Goal: Task Accomplishment & Management: Use online tool/utility

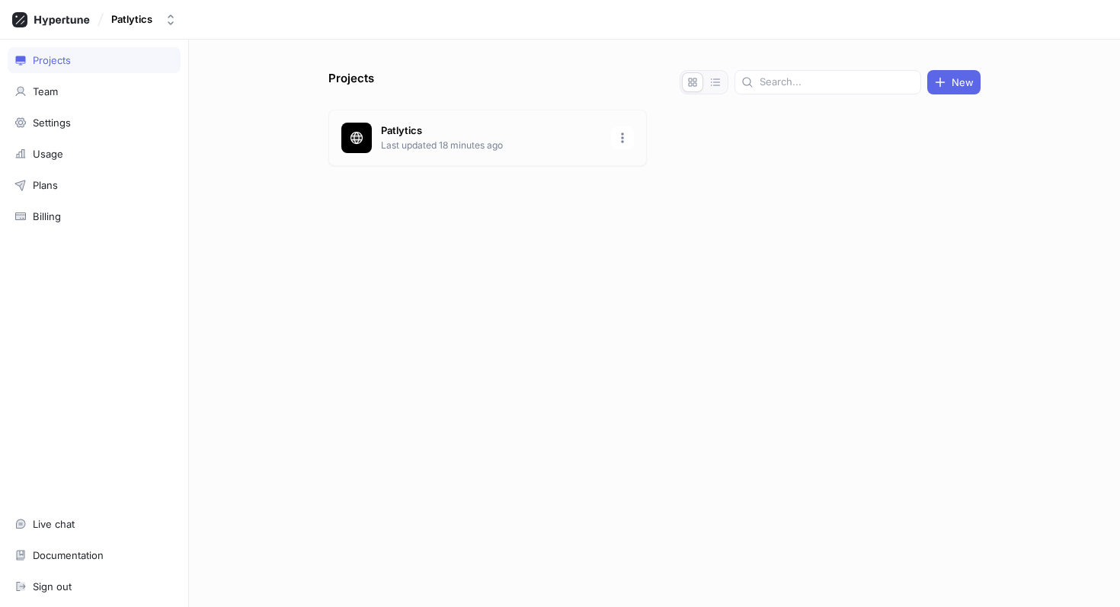
click at [410, 130] on p "Patlytics" at bounding box center [491, 130] width 221 height 15
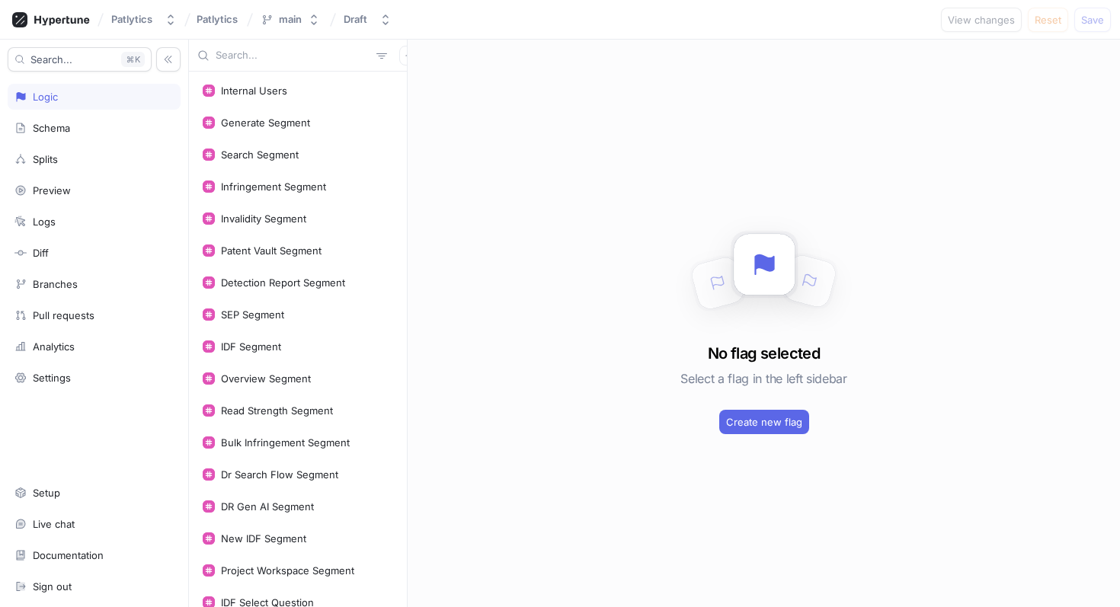
click at [290, 57] on input "text" at bounding box center [293, 55] width 155 height 15
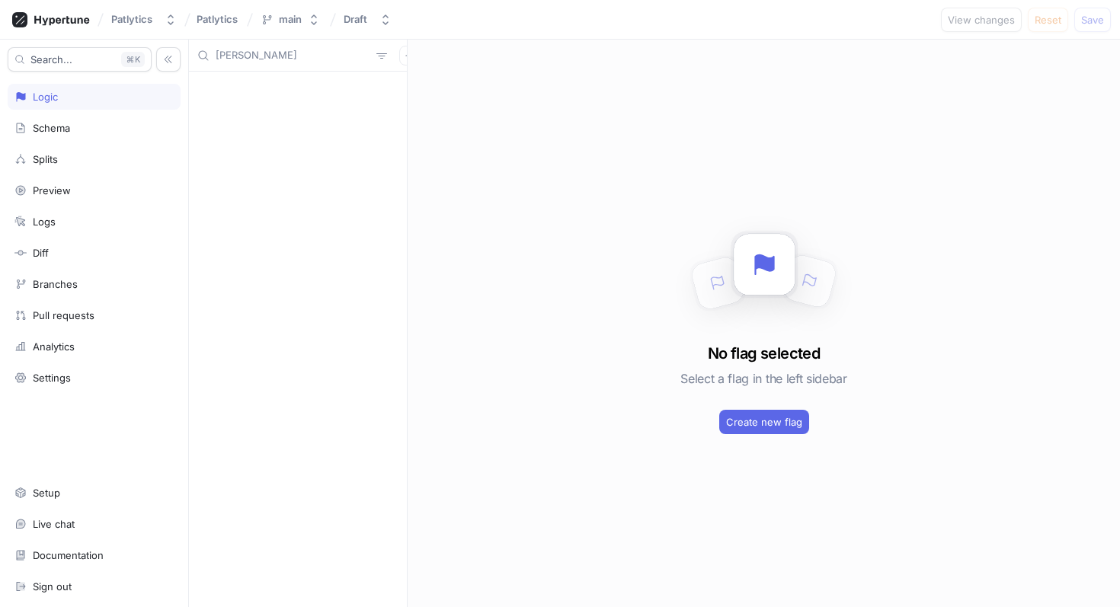
type input "rhema"
click at [265, 56] on input "rhema" at bounding box center [293, 55] width 155 height 15
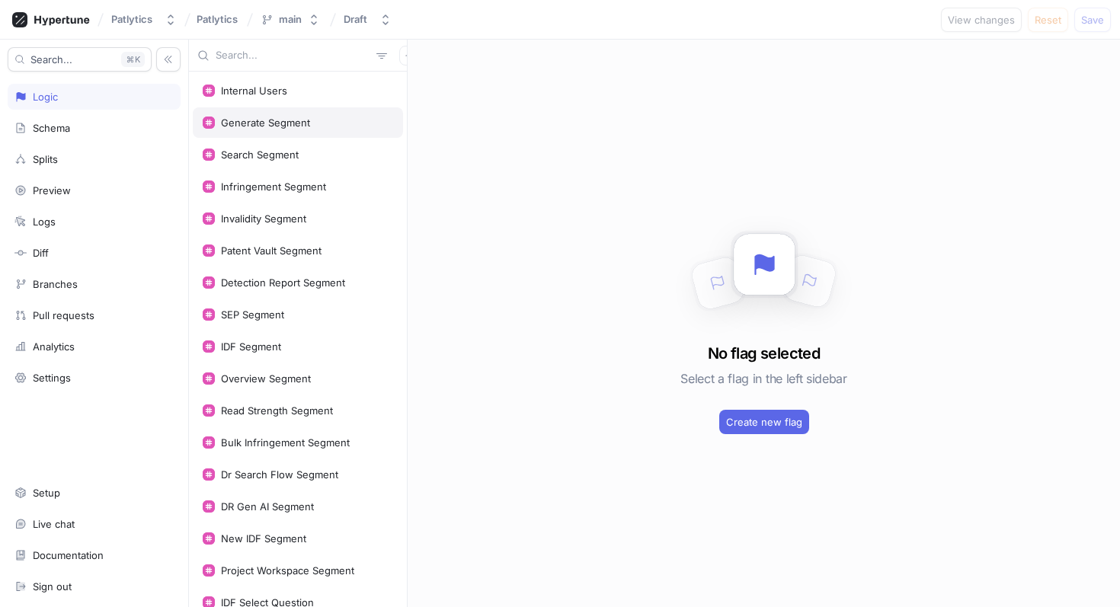
click at [308, 114] on div "Generate Segment" at bounding box center [298, 122] width 210 height 30
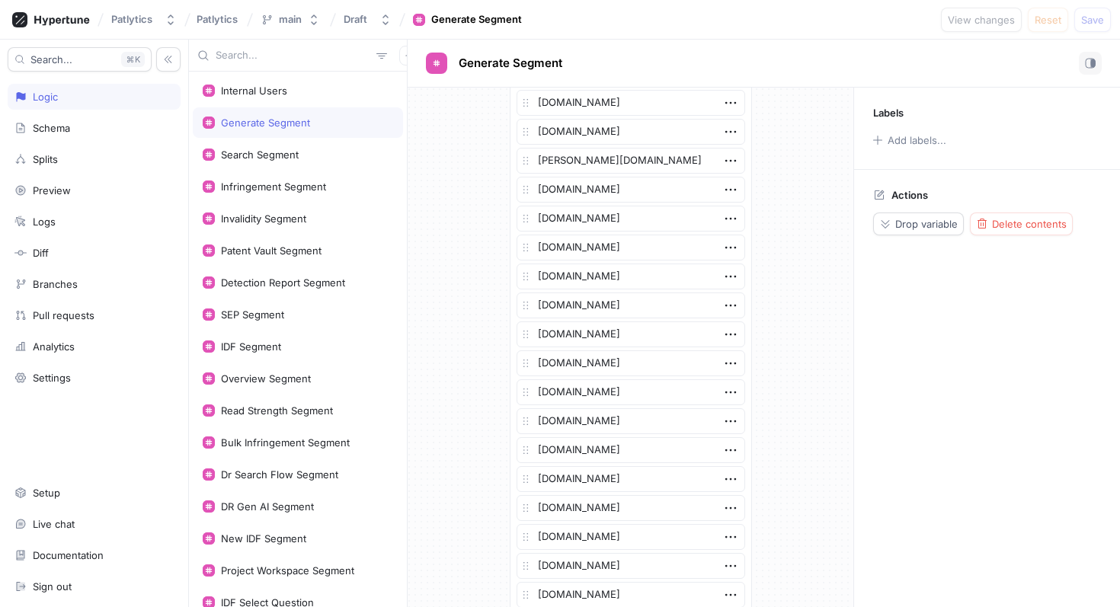
scroll to position [2760, 0]
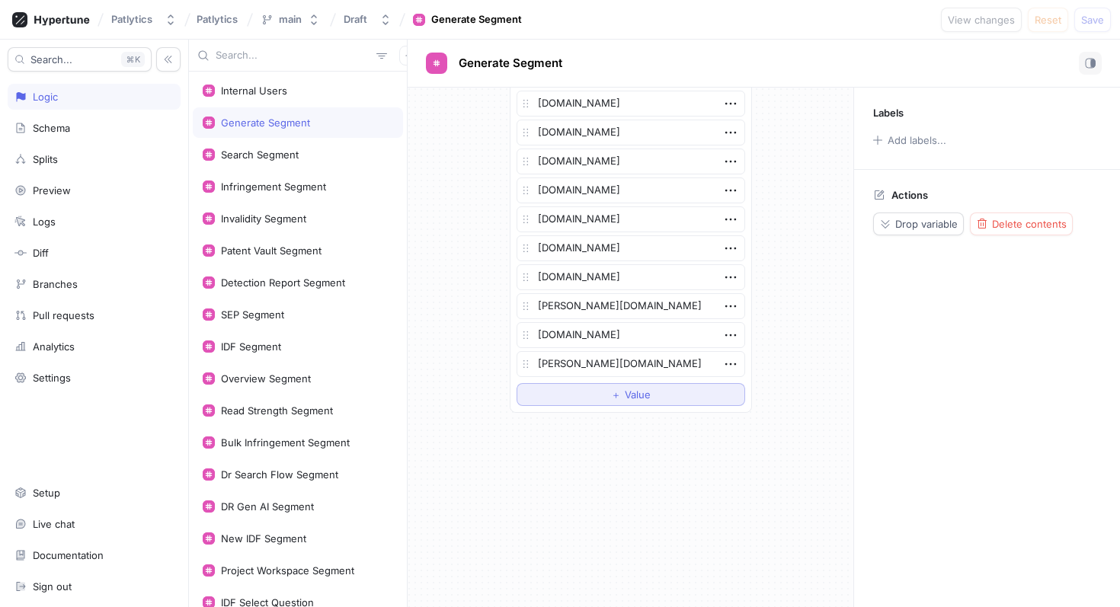
click at [590, 396] on button "＋ Value" at bounding box center [630, 394] width 229 height 23
type textarea "x"
type textarea "r"
type textarea "x"
type textarea "rh"
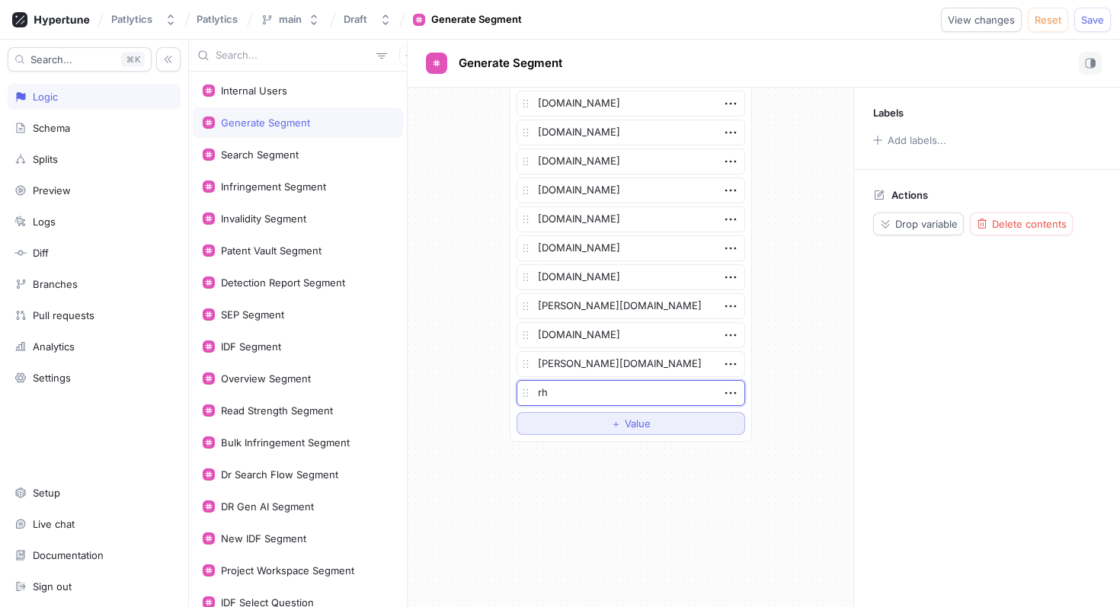
type textarea "x"
type textarea "rhe"
type textarea "x"
type textarea "[PERSON_NAME]"
type textarea "x"
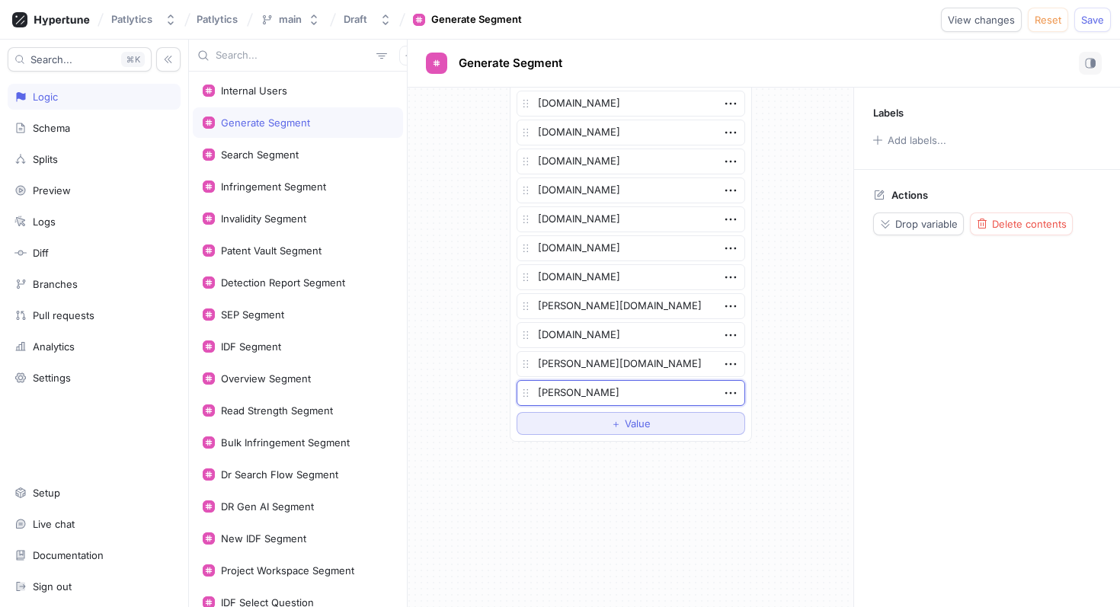
type textarea "rhema"
type textarea "x"
type textarea "rhemal"
type textarea "x"
type textarea "rhemala"
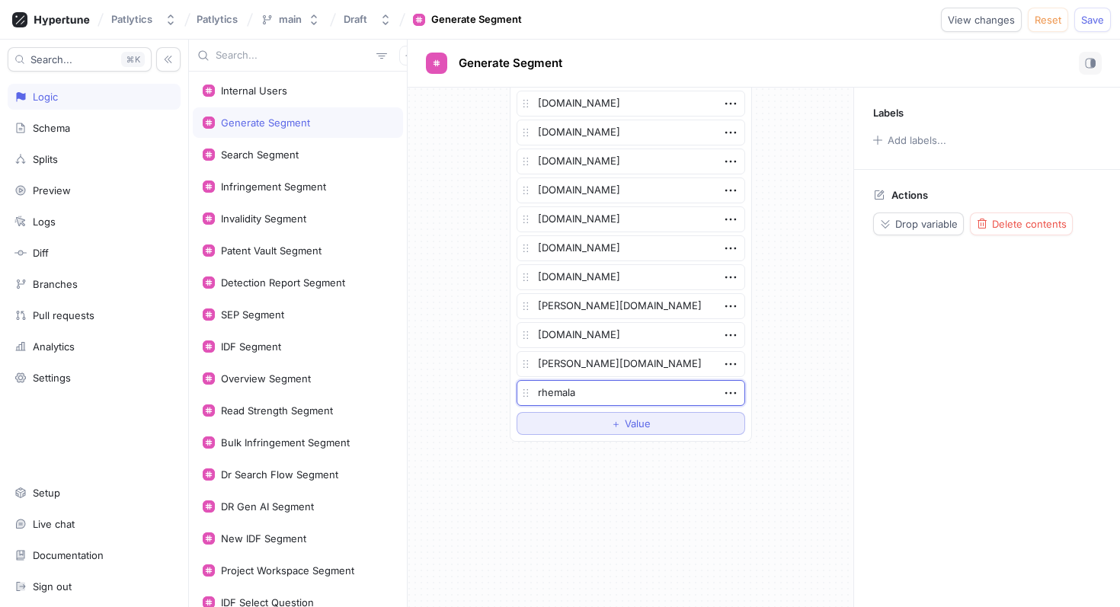
type textarea "x"
type textarea "rhemalaw"
type textarea "x"
type textarea "rhemalaw."
type textarea "x"
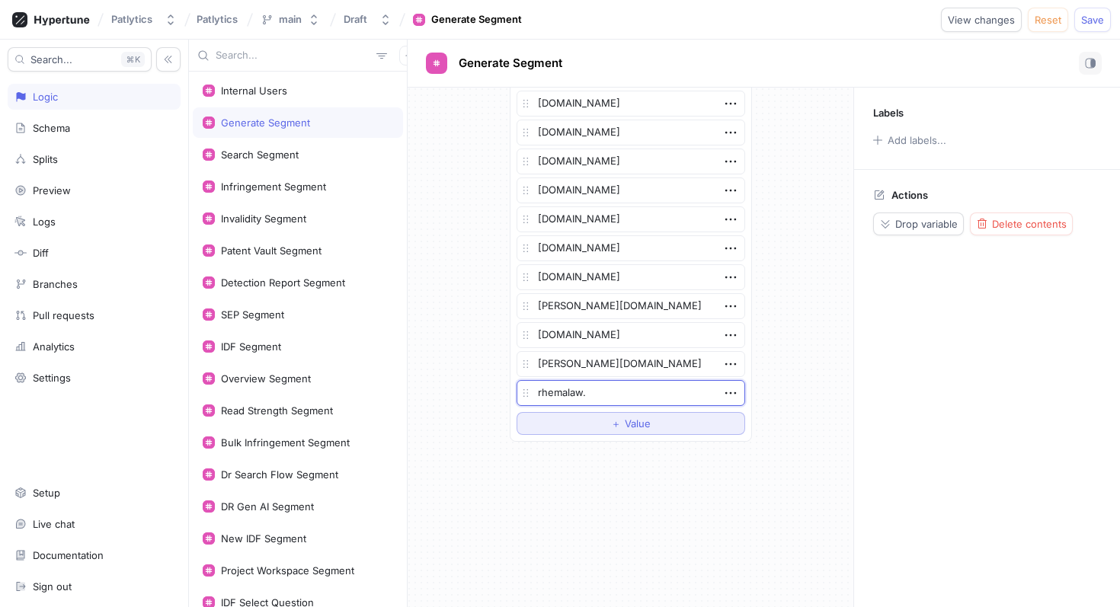
type textarea "rhemalaw.c"
type textarea "x"
type textarea "[DOMAIN_NAME]"
type textarea "x"
type textarea "[DOMAIN_NAME]"
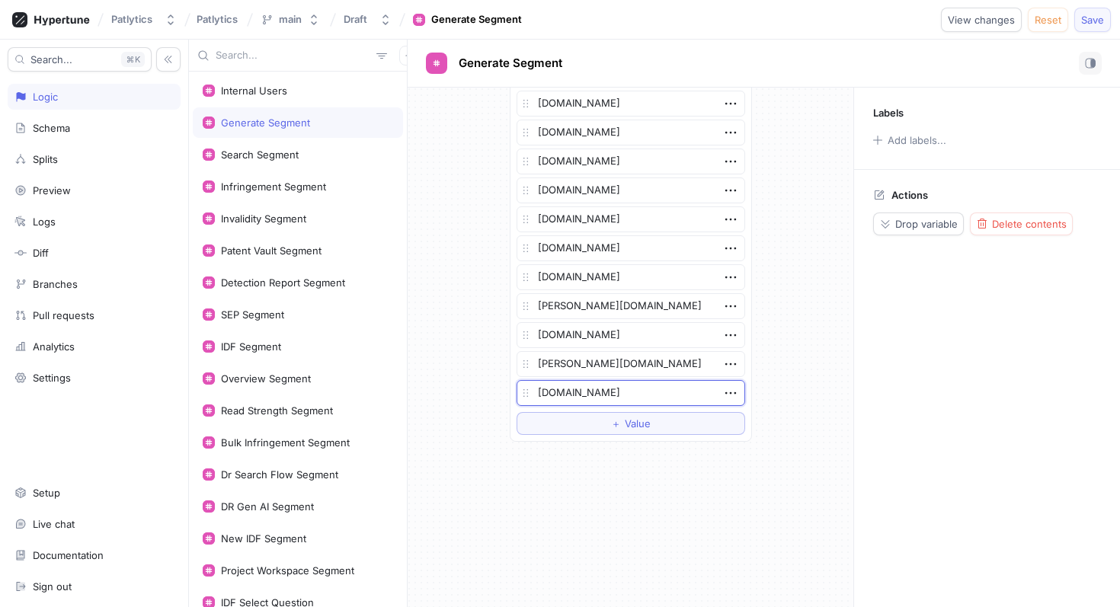
click at [1085, 21] on span "Save" at bounding box center [1092, 19] width 23 height 9
click at [317, 152] on div "Search Segment" at bounding box center [298, 155] width 190 height 12
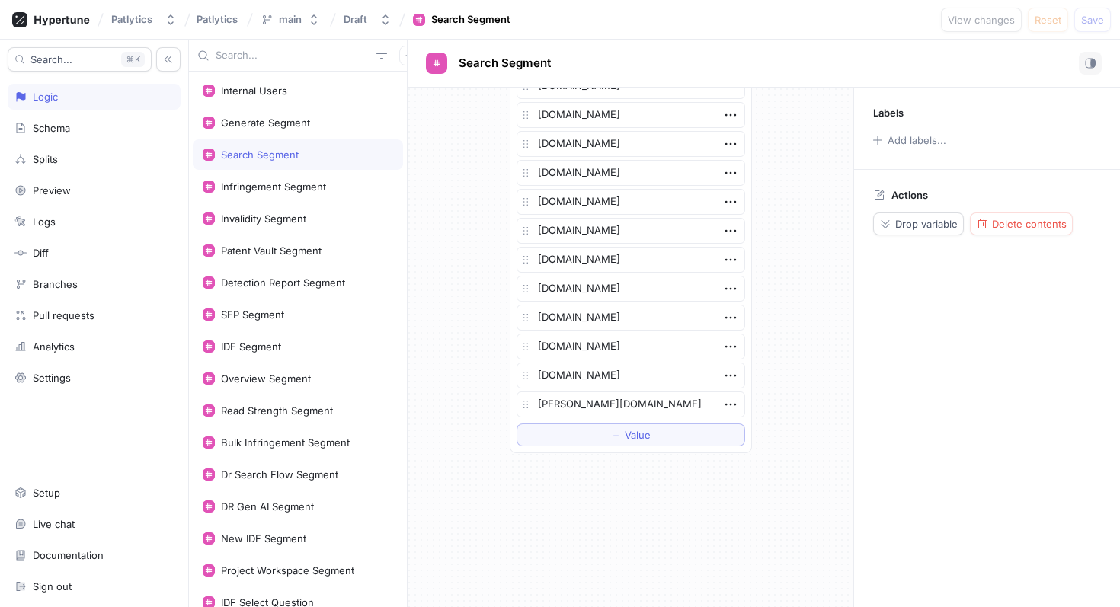
scroll to position [3513, 0]
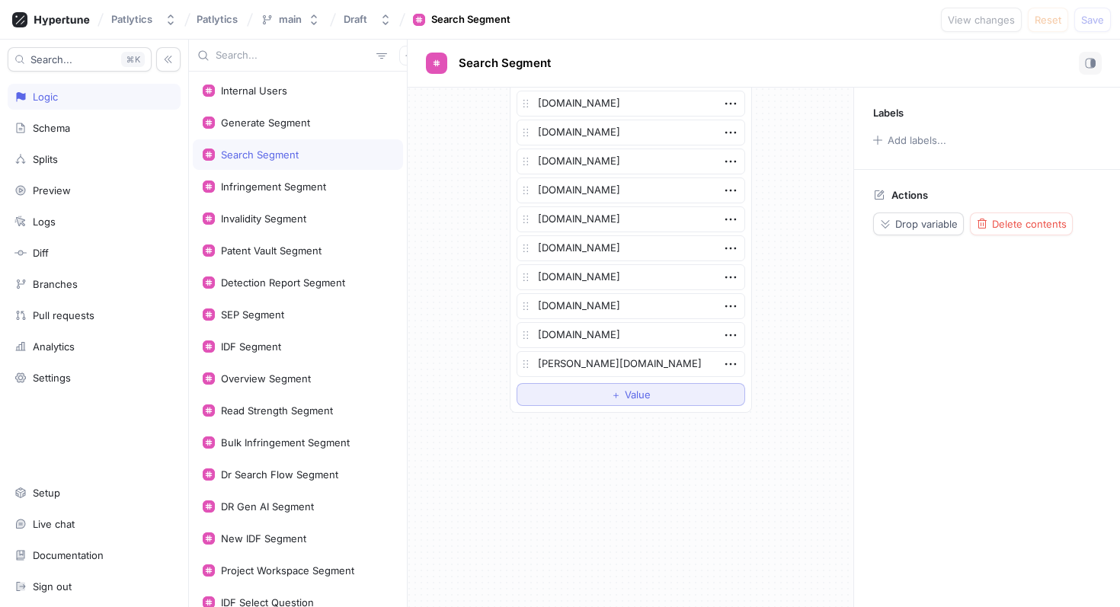
click at [588, 404] on button "＋ Value" at bounding box center [630, 394] width 229 height 23
type textarea "x"
type textarea "r"
type textarea "x"
type textarea "rh"
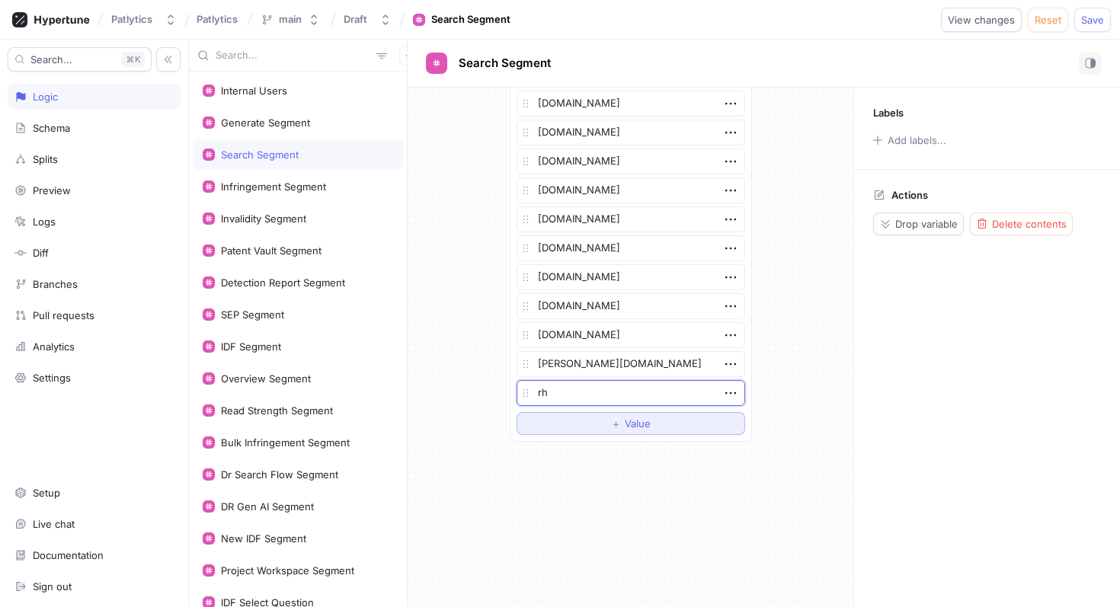
type textarea "x"
type textarea "rhe"
type textarea "x"
type textarea "[PERSON_NAME]"
type textarea "x"
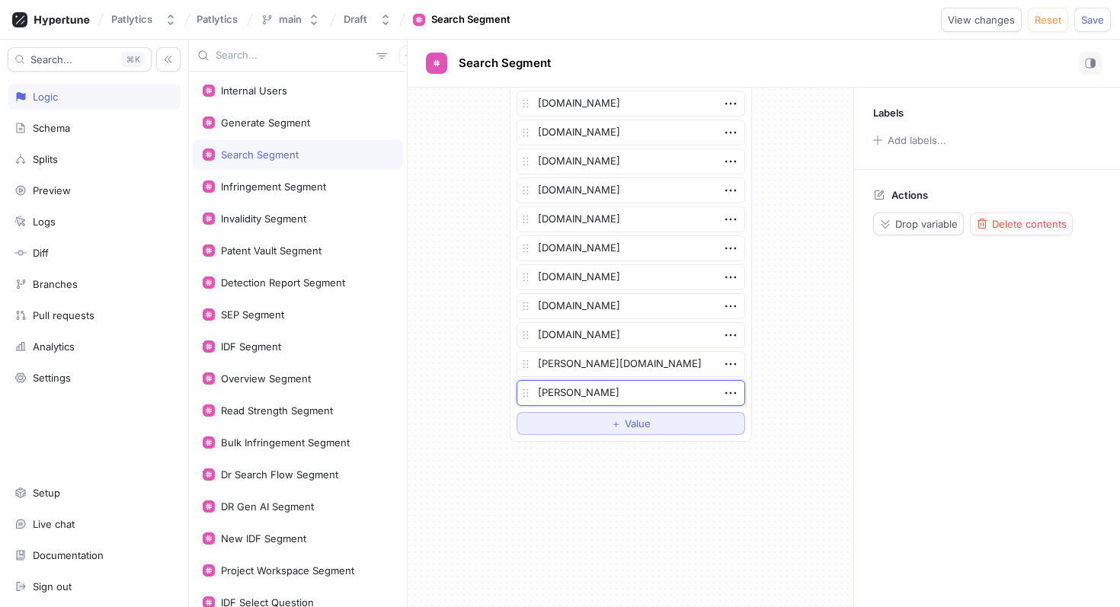
type textarea "rhema"
type textarea "x"
type textarea "rhemalaw"
type textarea "x"
type textarea "rhemalaw."
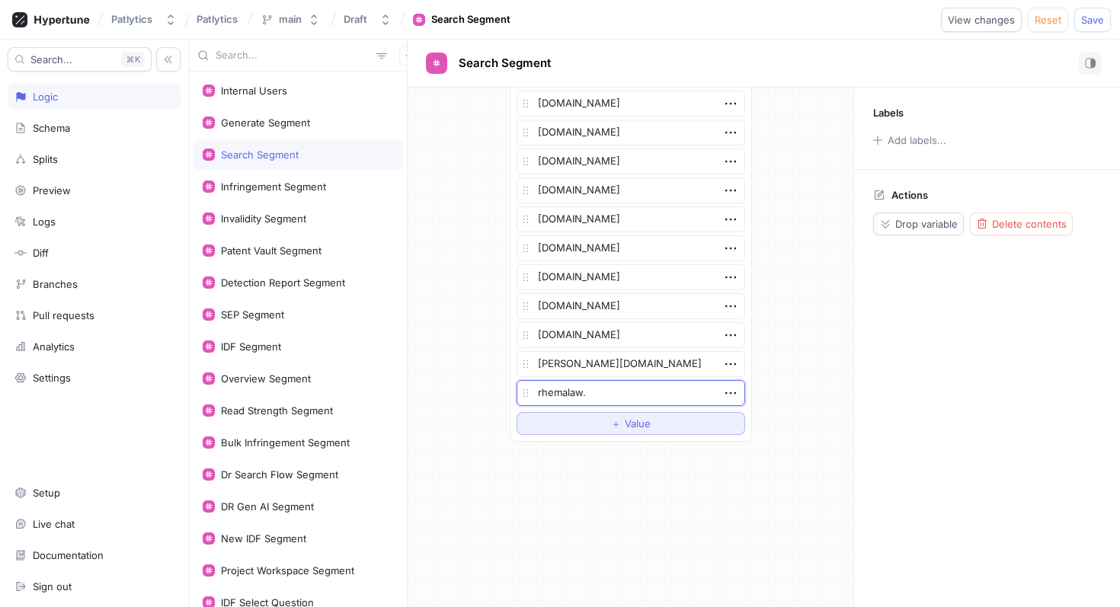
type textarea "x"
type textarea "rhemalaw.c"
type textarea "x"
type textarea "[DOMAIN_NAME]"
type textarea "x"
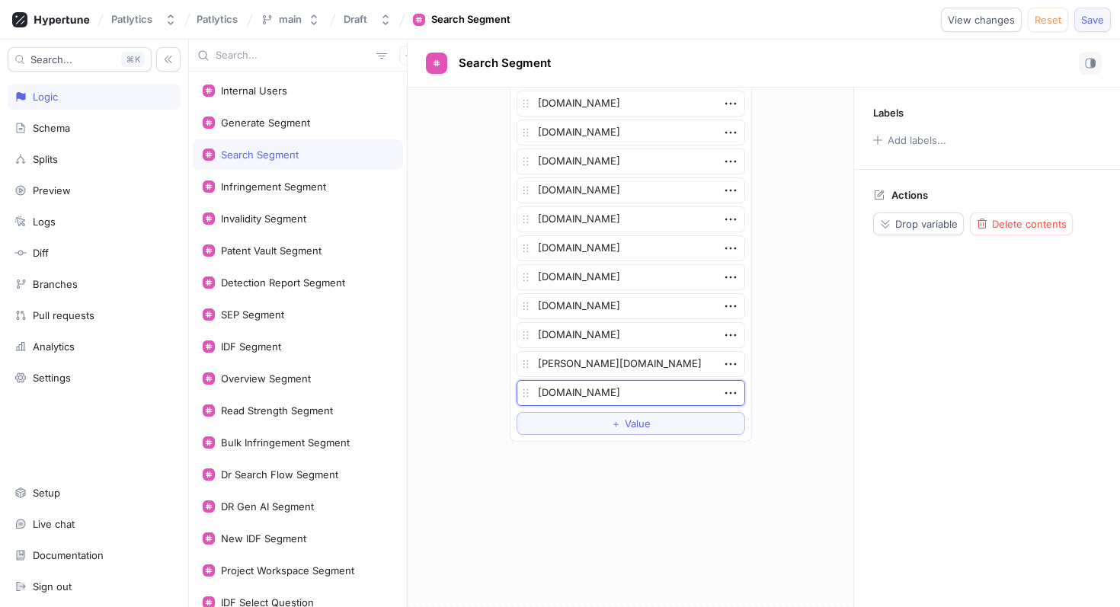
type textarea "[DOMAIN_NAME]"
click at [1088, 19] on span "Save" at bounding box center [1092, 19] width 23 height 9
click at [337, 184] on div "Infringement Segment" at bounding box center [298, 187] width 190 height 12
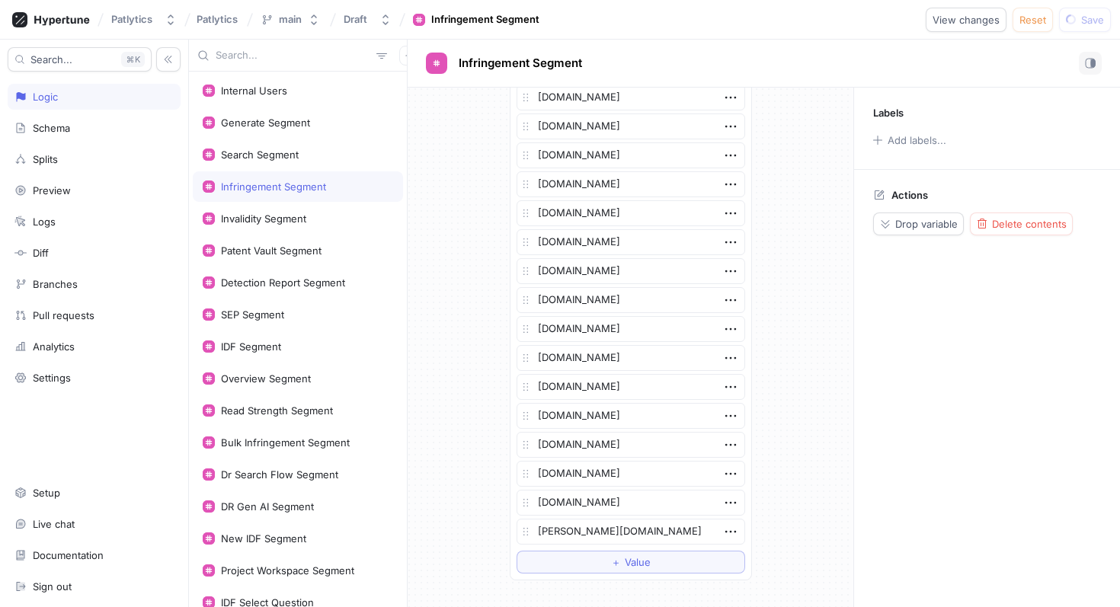
scroll to position [2904, 0]
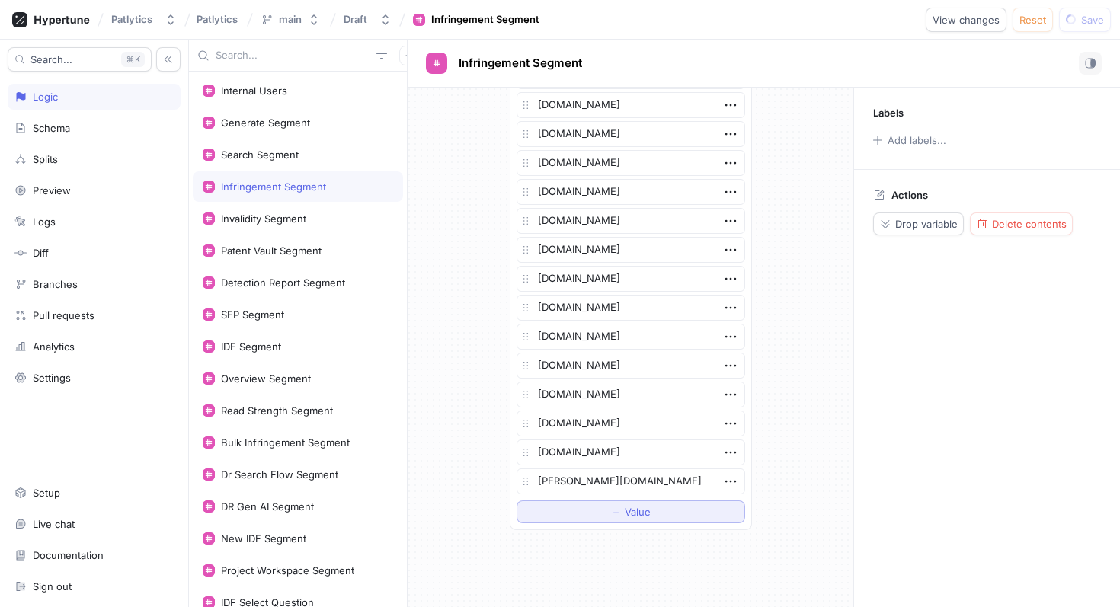
click at [564, 510] on button "＋ Value" at bounding box center [630, 511] width 229 height 23
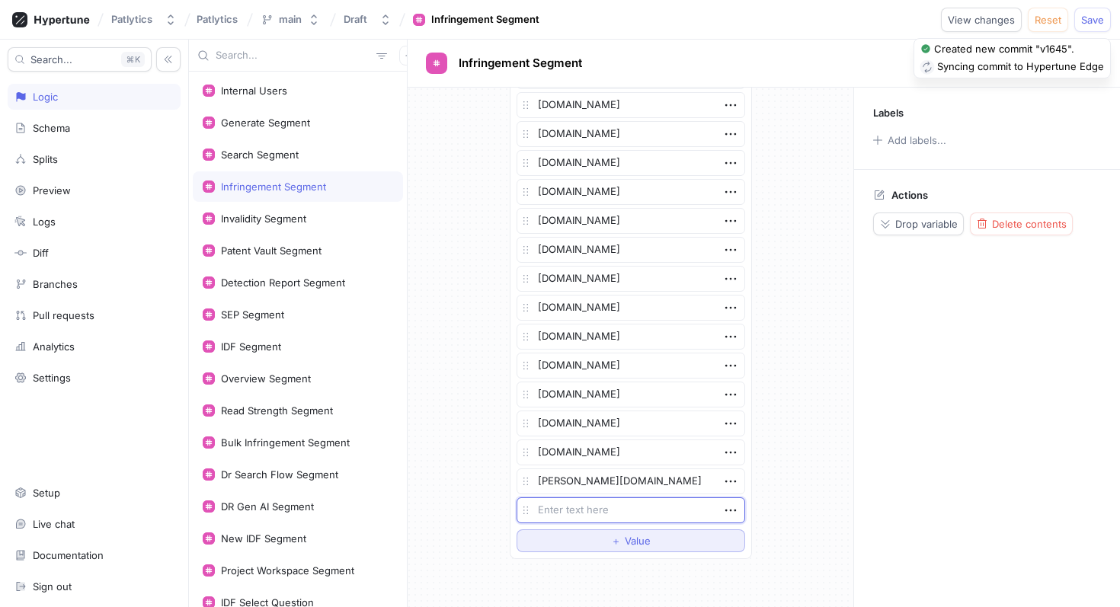
type textarea "x"
type textarea "[DOMAIN_NAME]"
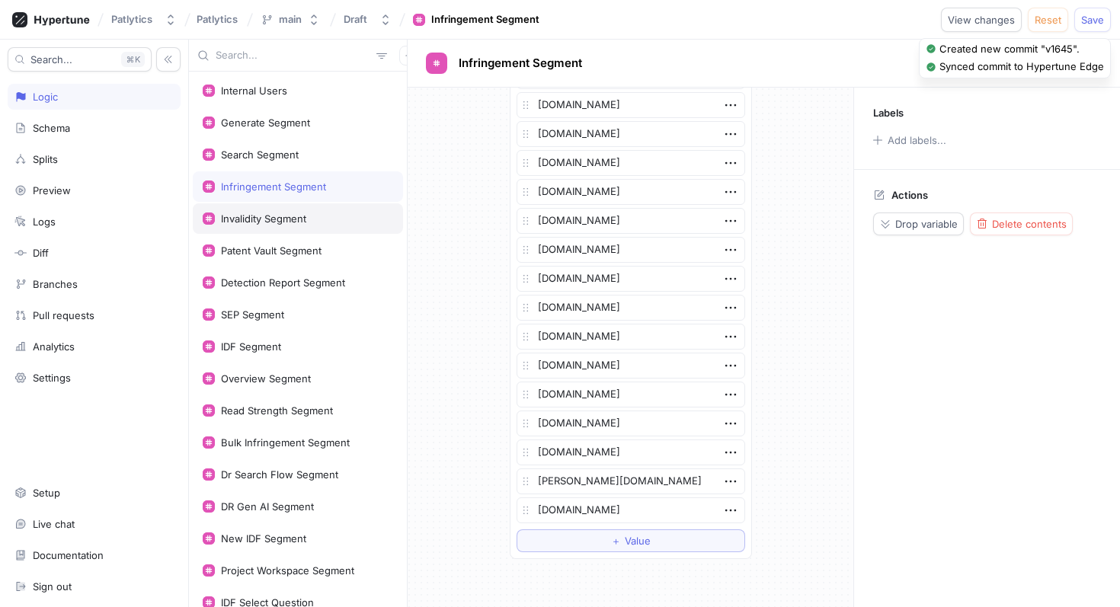
click at [347, 215] on div "Invalidity Segment" at bounding box center [298, 219] width 190 height 12
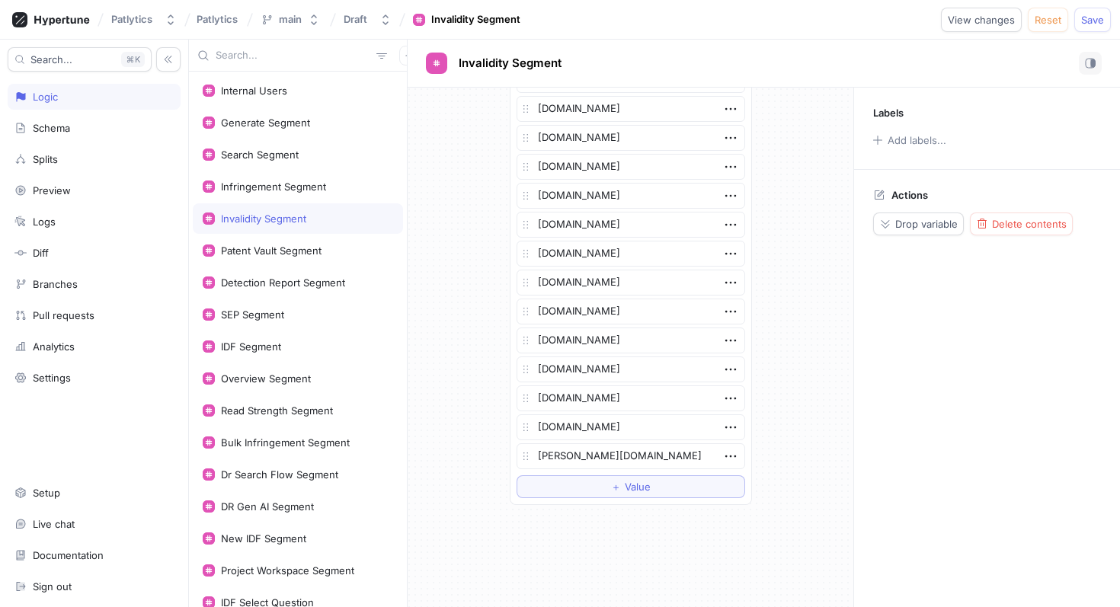
scroll to position [3571, 0]
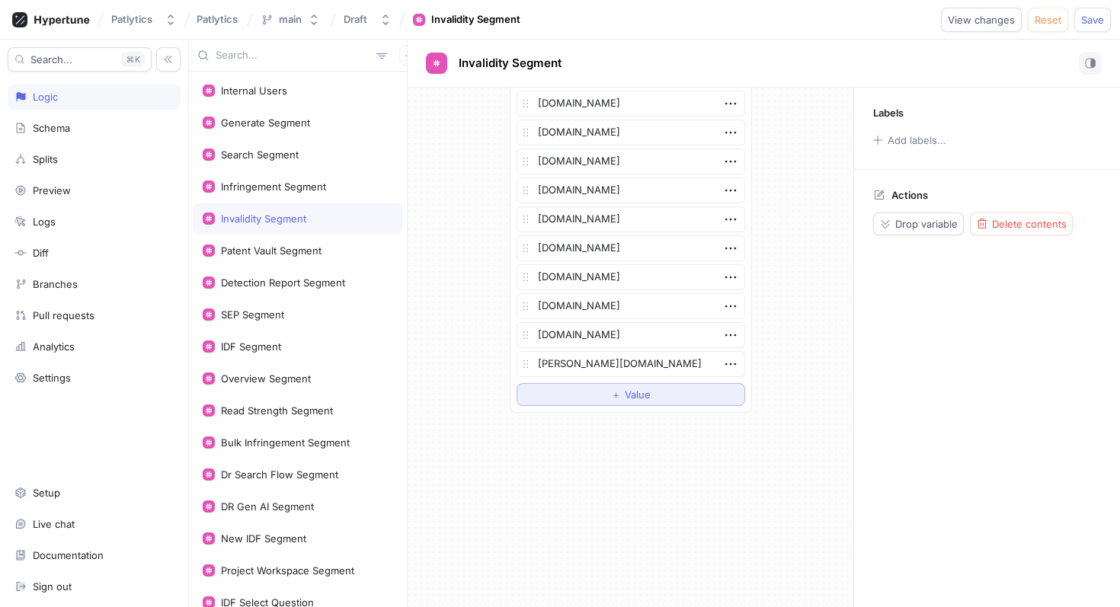
click at [573, 395] on button "＋ Value" at bounding box center [630, 394] width 229 height 23
type textarea "x"
type textarea "[DOMAIN_NAME]"
click at [344, 177] on div "Infringement Segment" at bounding box center [298, 186] width 210 height 30
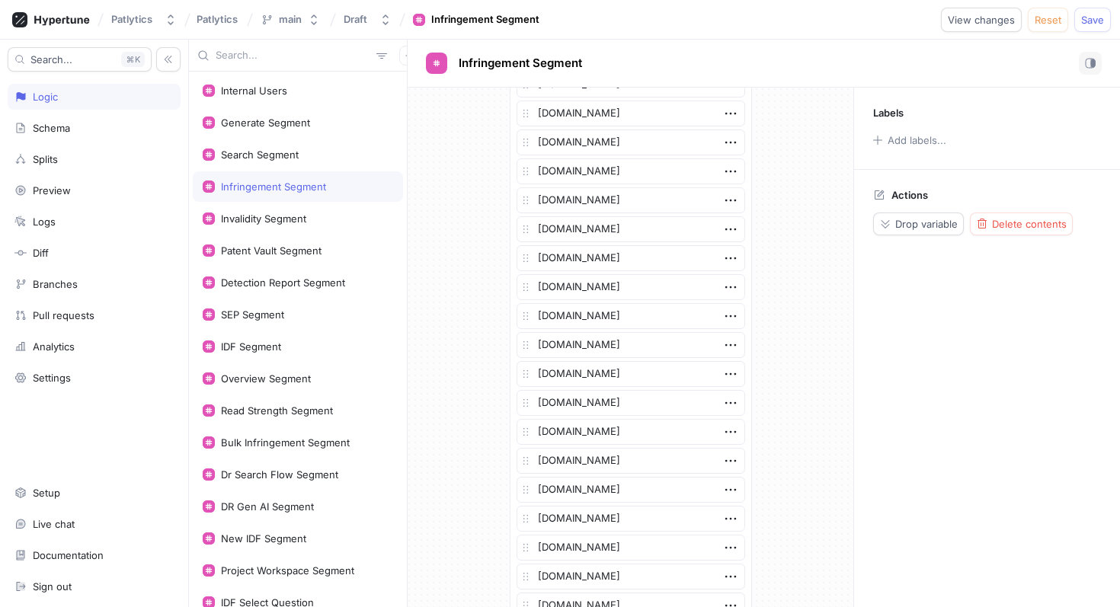
scroll to position [3050, 0]
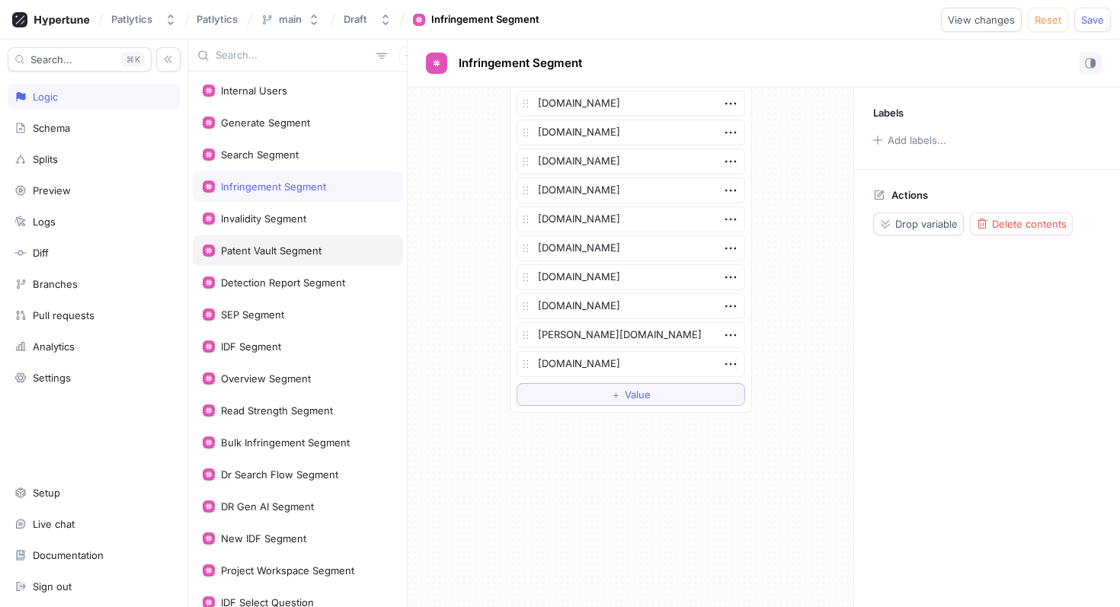
click at [353, 257] on div "Patent Vault Segment" at bounding box center [298, 250] width 210 height 30
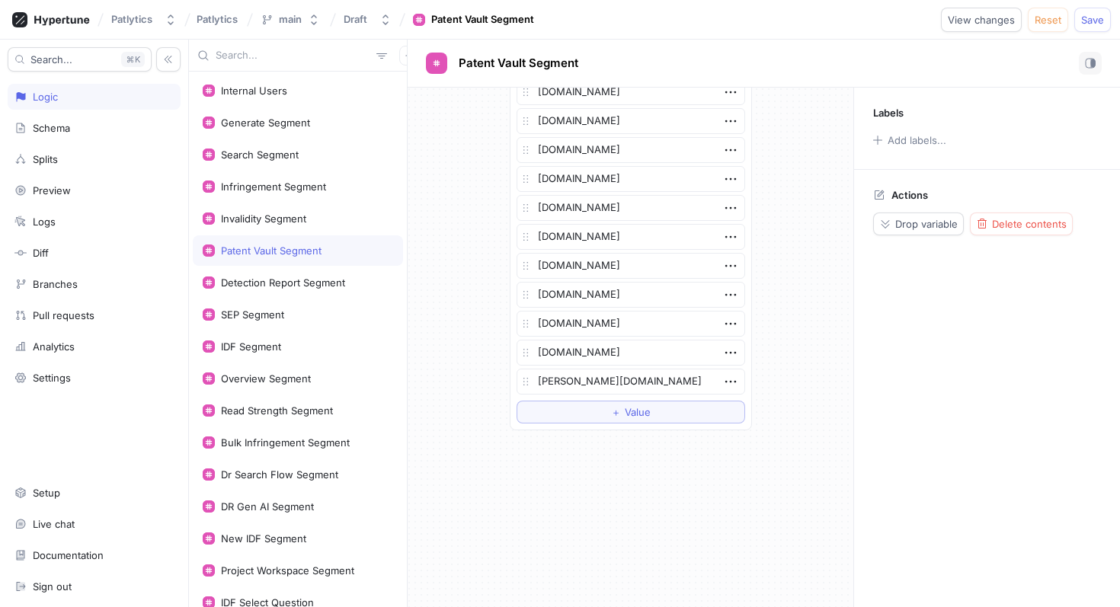
scroll to position [3629, 0]
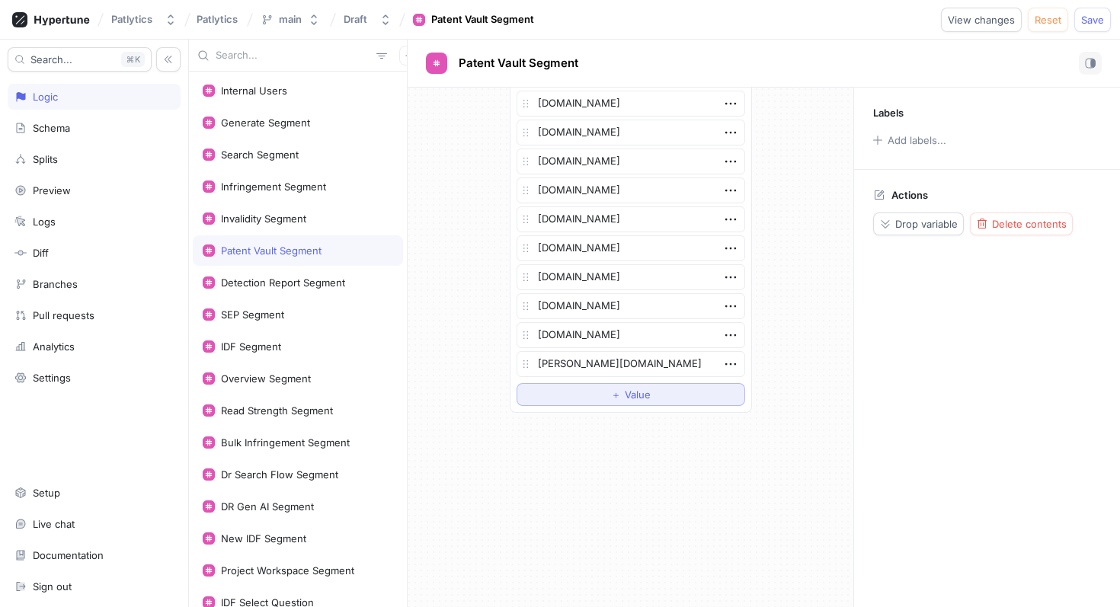
click at [577, 400] on button "＋ Value" at bounding box center [630, 394] width 229 height 23
type textarea "x"
type textarea "[DOMAIN_NAME]"
click at [336, 289] on div "Detection Report Segment" at bounding box center [298, 282] width 210 height 30
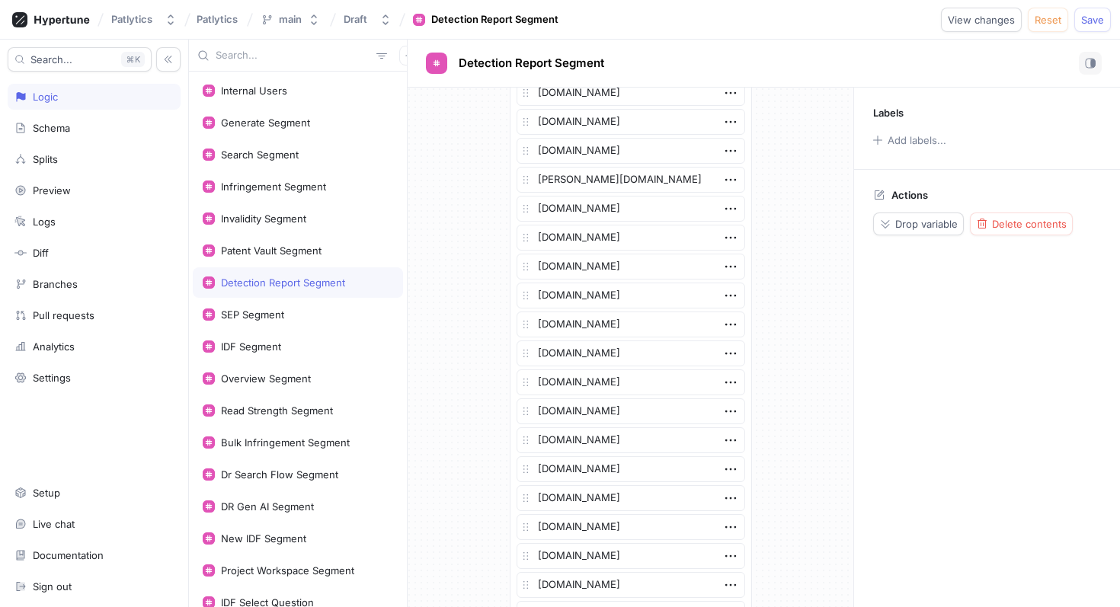
scroll to position [3745, 0]
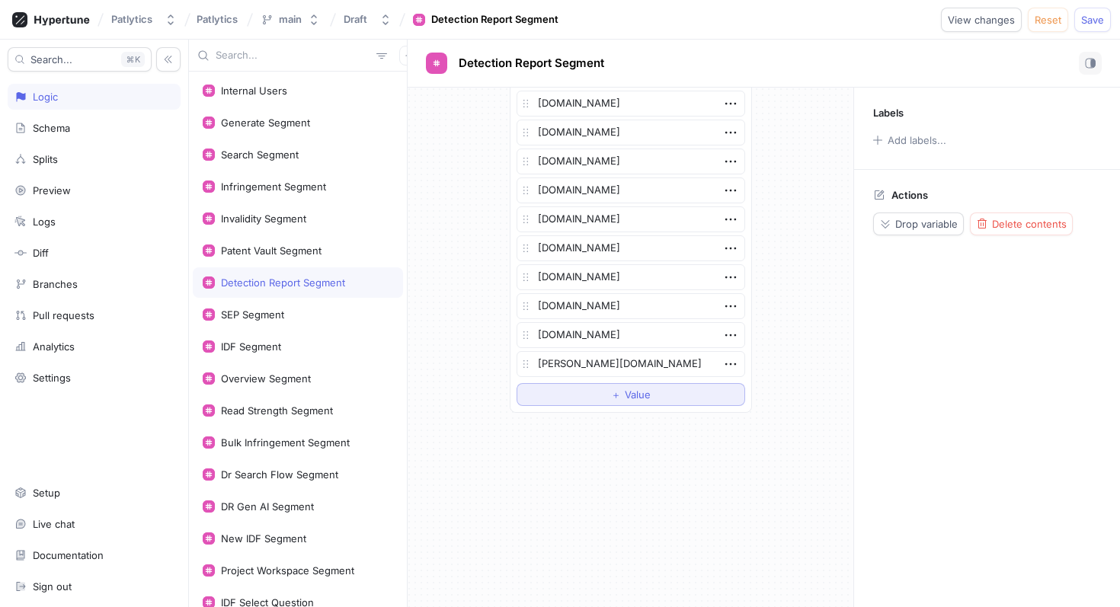
click at [560, 395] on button "＋ Value" at bounding box center [630, 394] width 229 height 23
type textarea "x"
type textarea "[DOMAIN_NAME]"
click at [344, 320] on div "SEP Segment" at bounding box center [298, 314] width 190 height 12
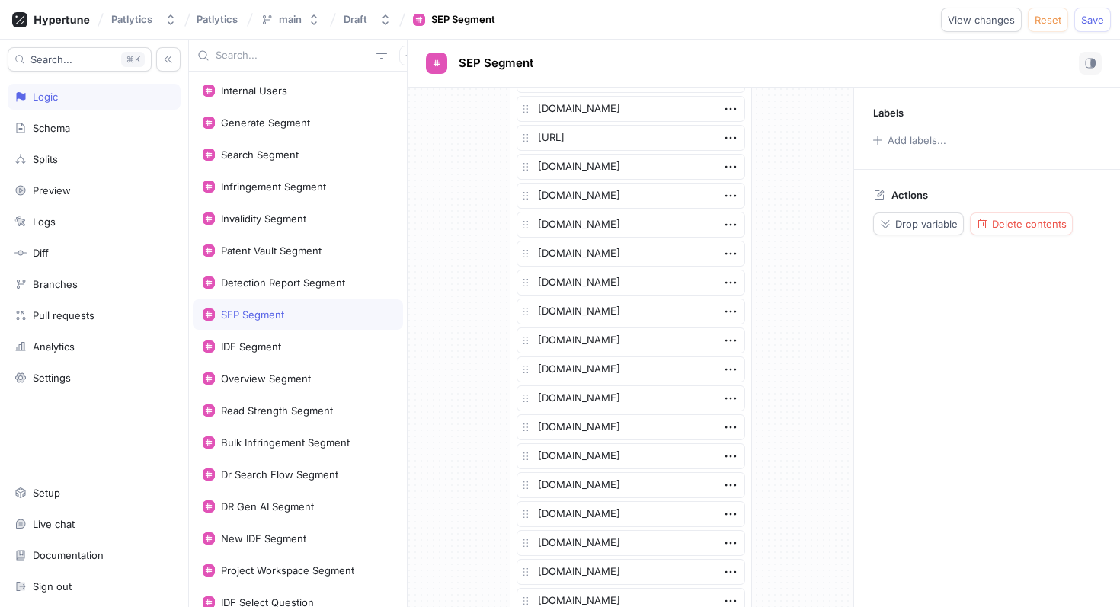
scroll to position [850, 0]
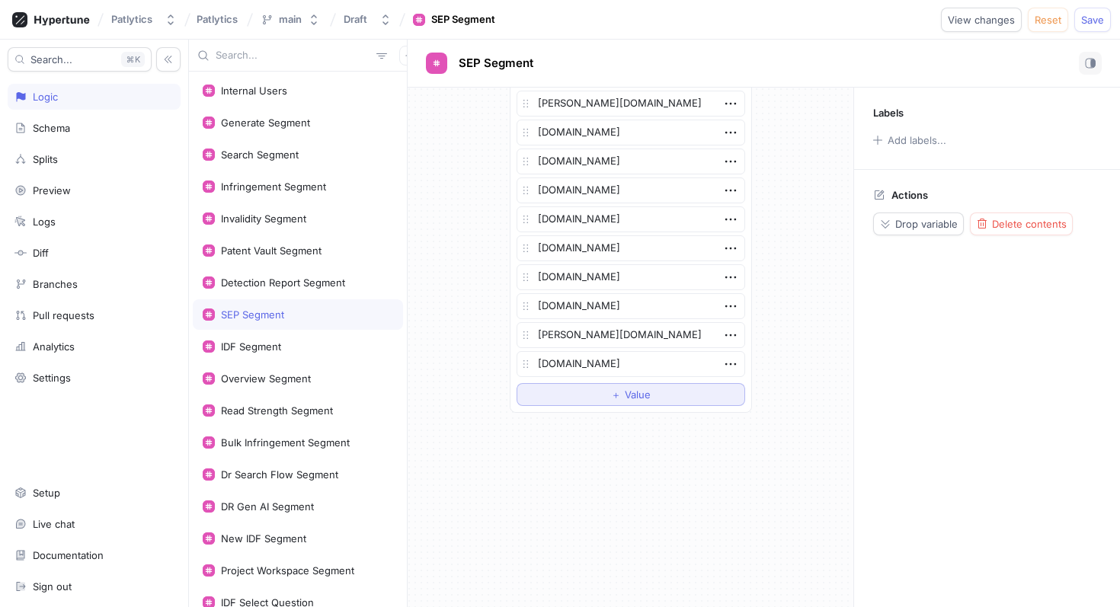
click at [542, 393] on button "＋ Value" at bounding box center [630, 394] width 229 height 23
type textarea "x"
type textarea "[DOMAIN_NAME]"
click at [360, 350] on div "IDF Segment" at bounding box center [298, 346] width 190 height 12
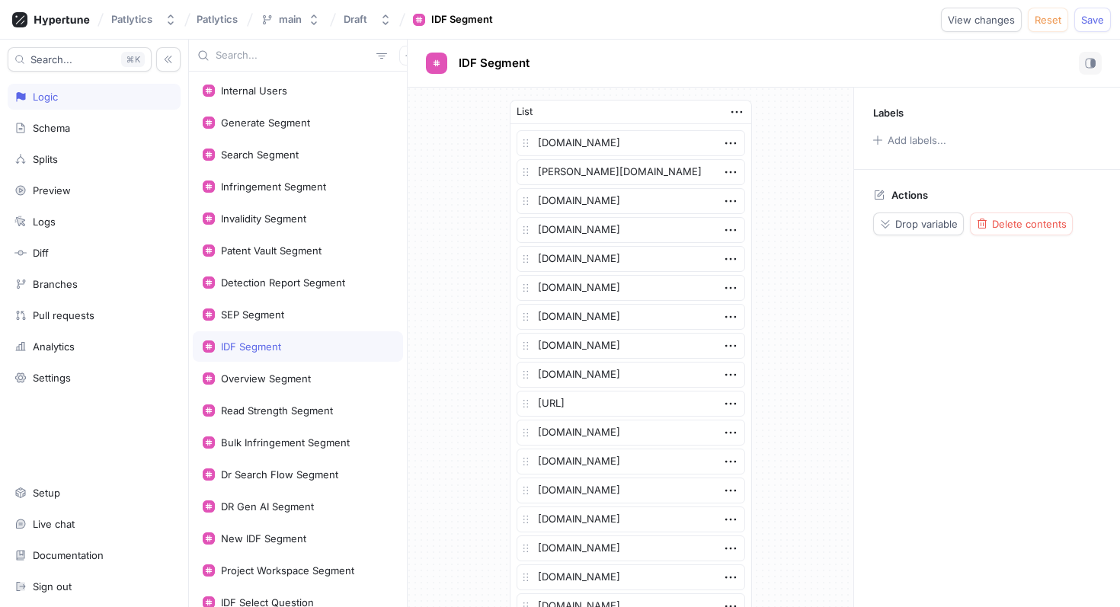
scroll to position [1168, 0]
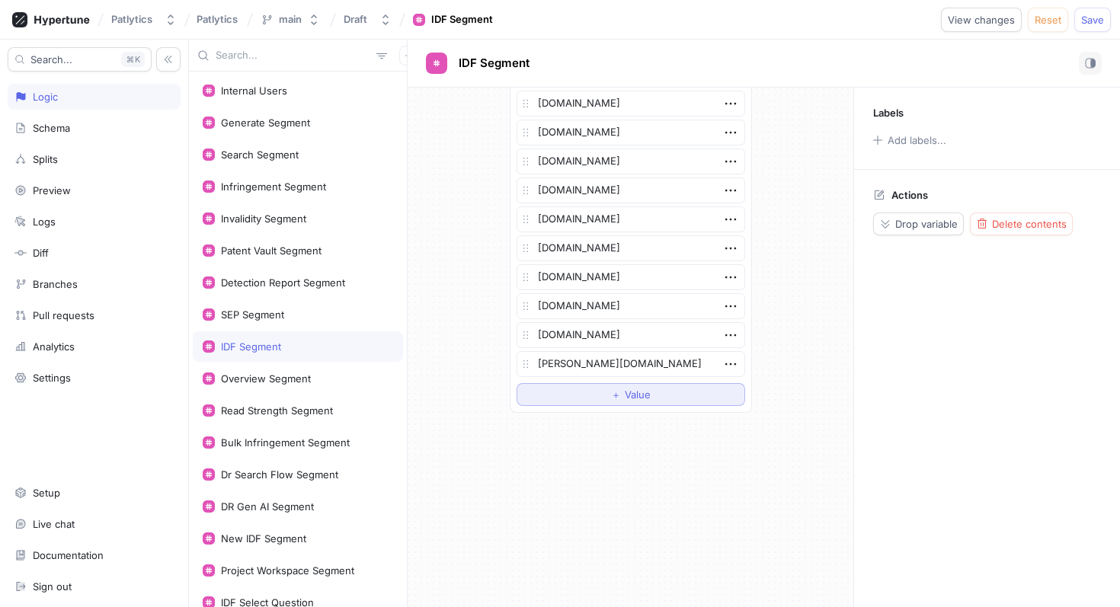
click at [545, 392] on button "＋ Value" at bounding box center [630, 394] width 229 height 23
type textarea "x"
type textarea "[DOMAIN_NAME]"
click at [347, 376] on div "Overview Segment" at bounding box center [298, 378] width 190 height 12
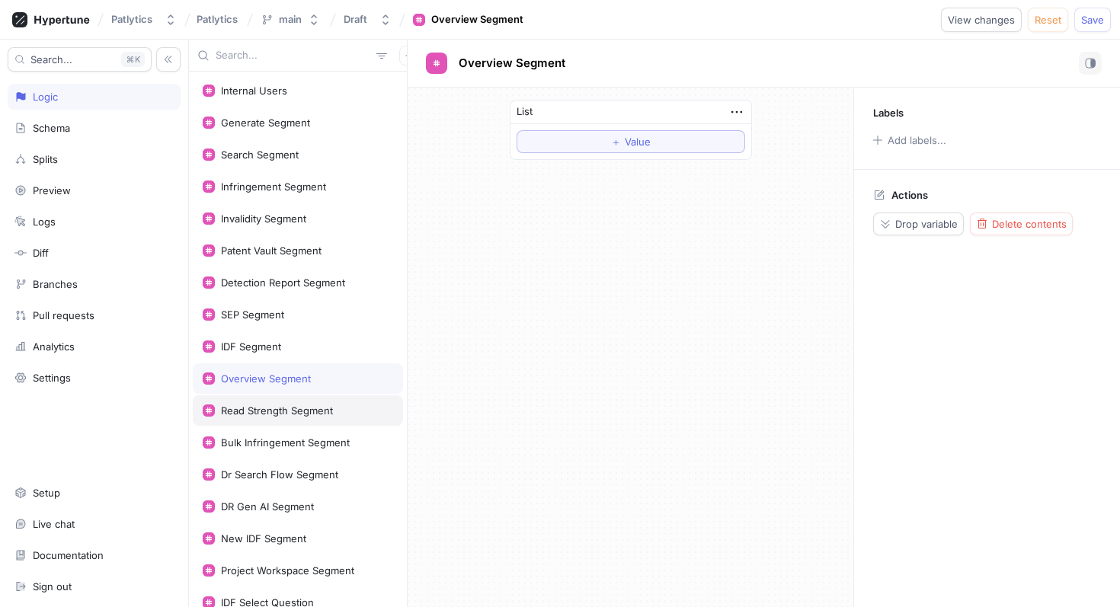
click at [344, 404] on div "Read Strength Segment" at bounding box center [298, 410] width 190 height 12
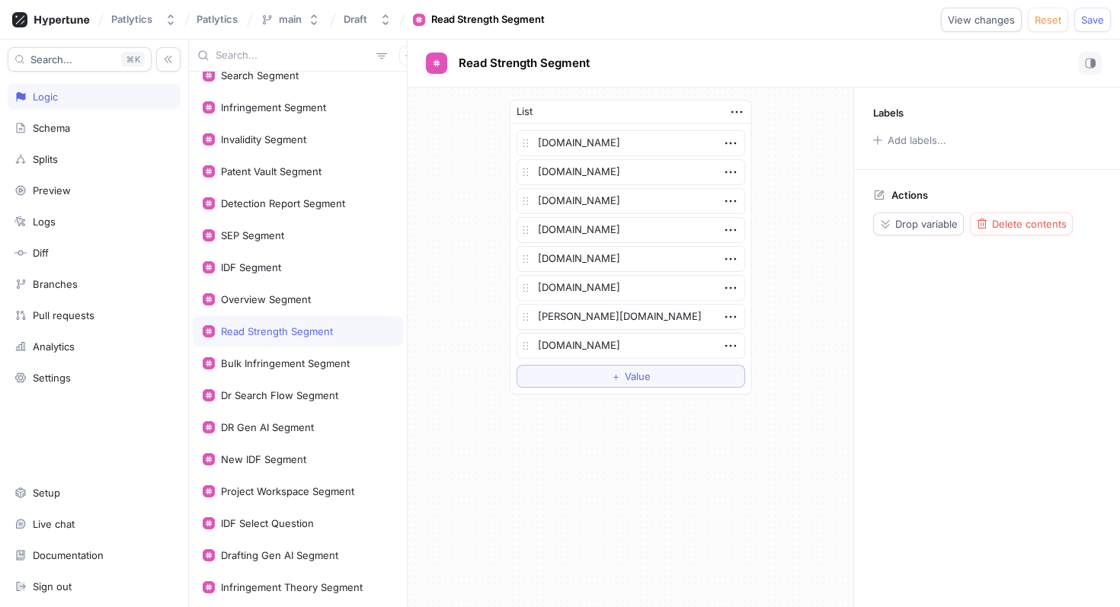
scroll to position [118, 0]
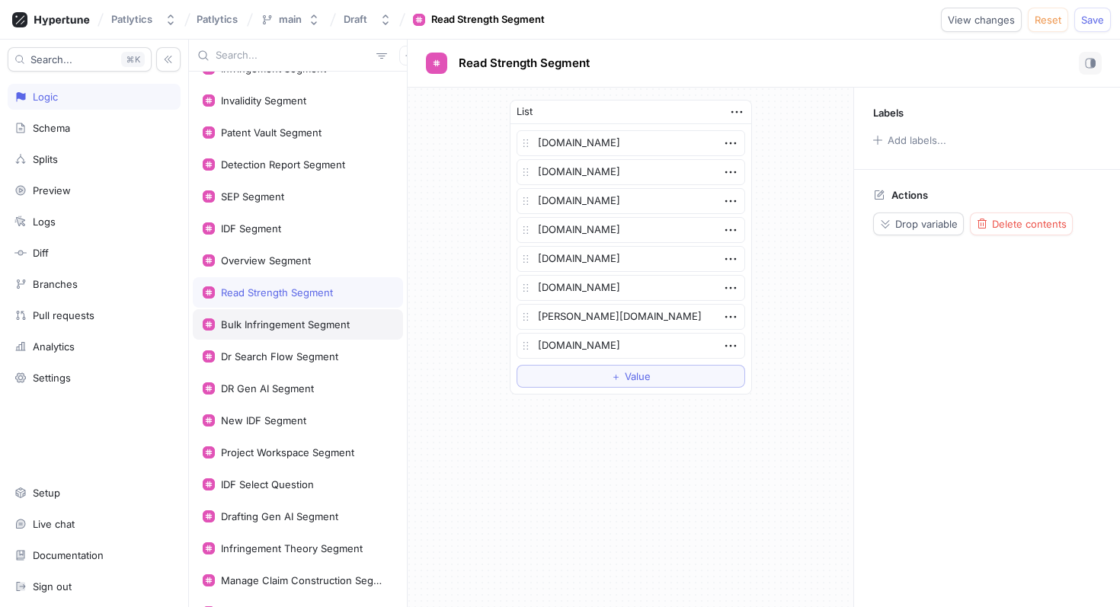
click at [347, 321] on div "Bulk Infringement Segment" at bounding box center [285, 324] width 129 height 12
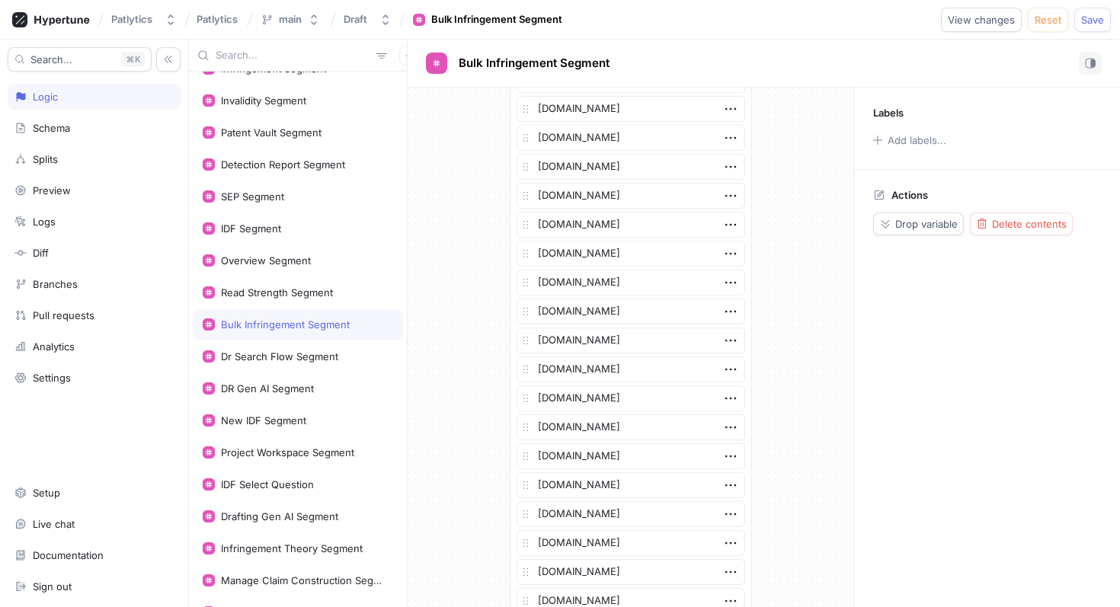
scroll to position [2037, 0]
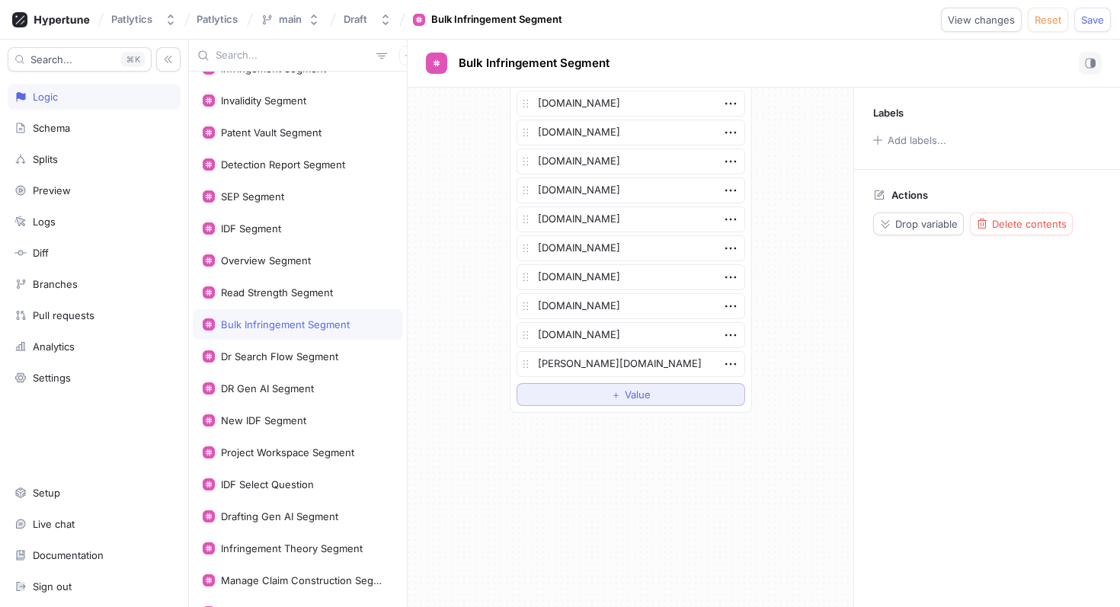
click at [543, 388] on button "＋ Value" at bounding box center [630, 394] width 229 height 23
type textarea "x"
type textarea "[DOMAIN_NAME]"
click at [355, 363] on div "Dr Search Flow Segment" at bounding box center [298, 356] width 210 height 30
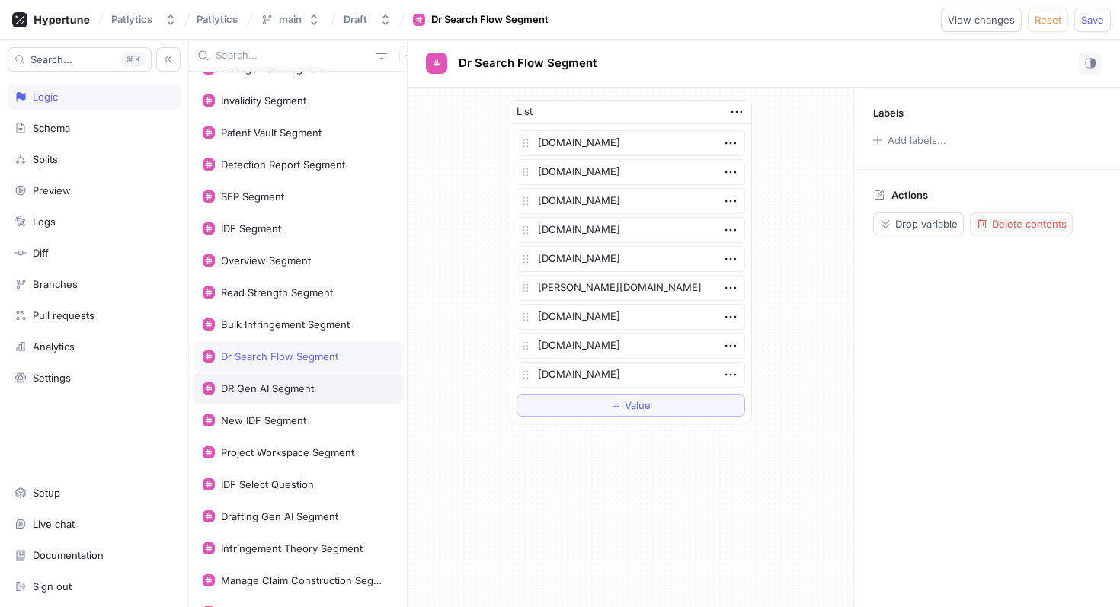
click at [338, 379] on div "DR Gen AI Segment" at bounding box center [298, 388] width 210 height 30
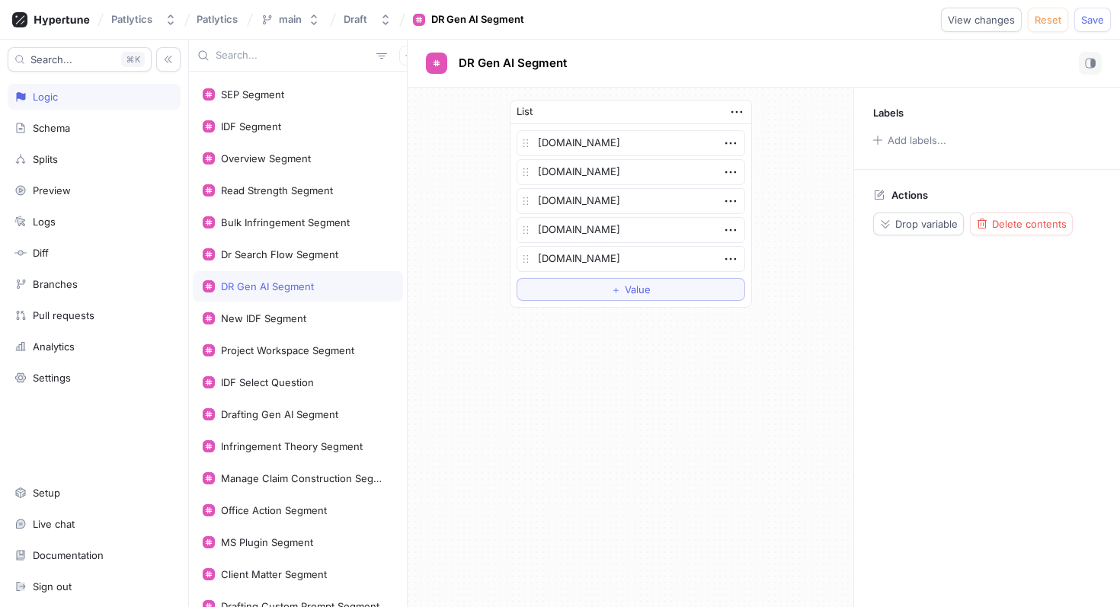
scroll to position [239, 0]
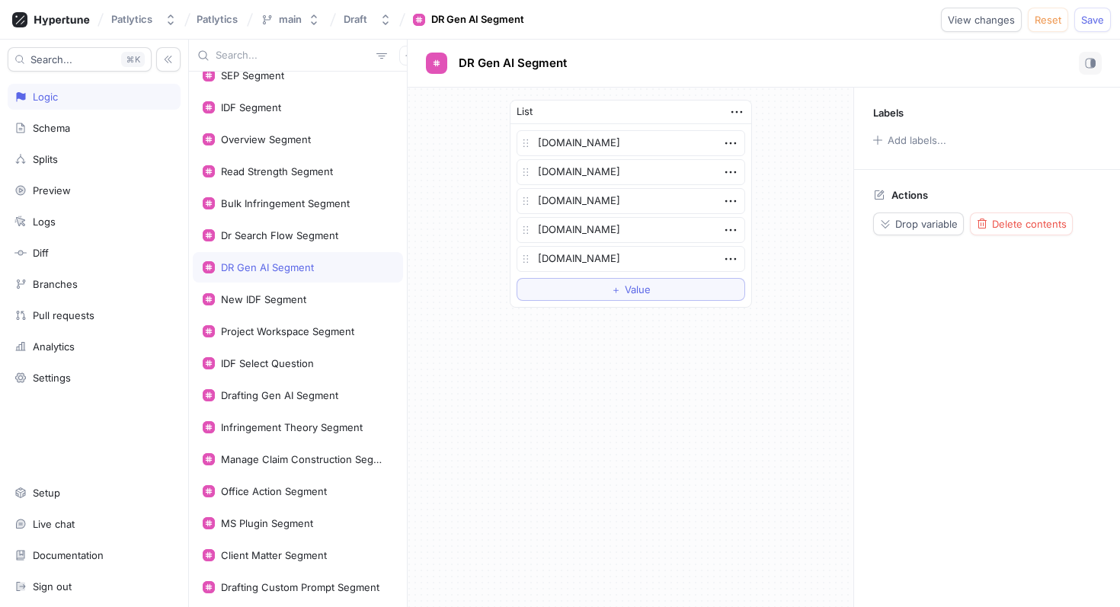
click at [335, 281] on div "DR Gen AI Segment" at bounding box center [298, 267] width 210 height 30
click at [328, 298] on div "New IDF Segment" at bounding box center [298, 299] width 190 height 12
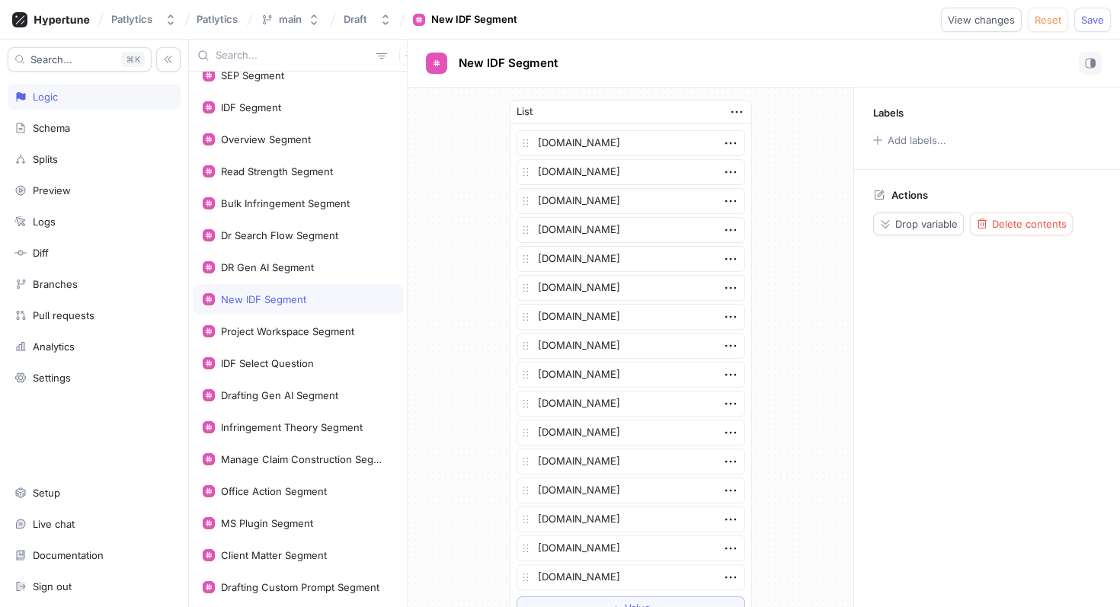
scroll to position [213, 0]
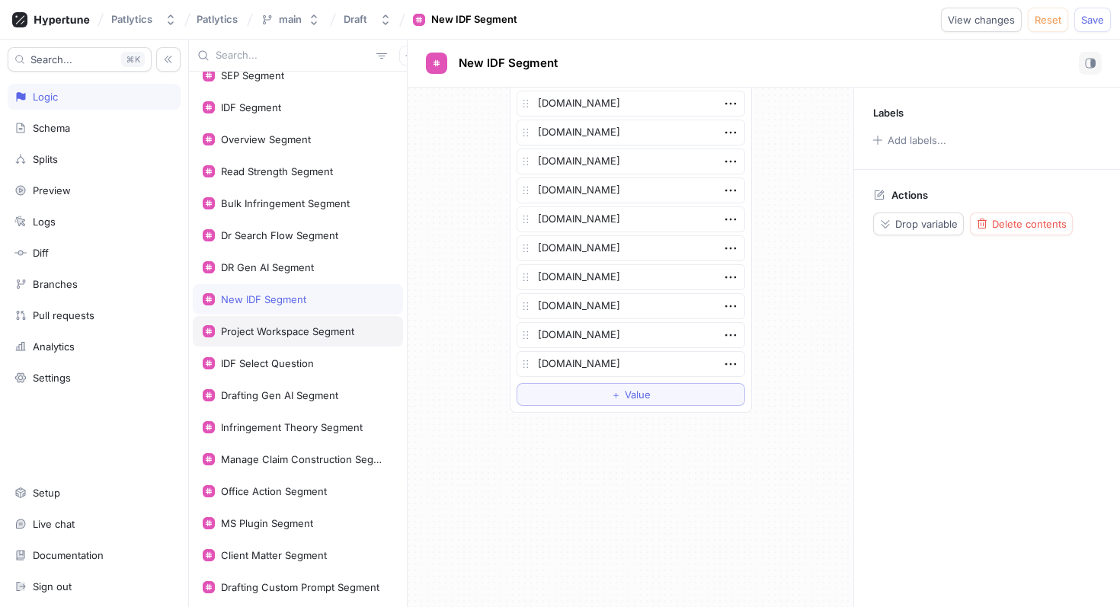
click at [319, 327] on div "Project Workspace Segment" at bounding box center [287, 331] width 133 height 12
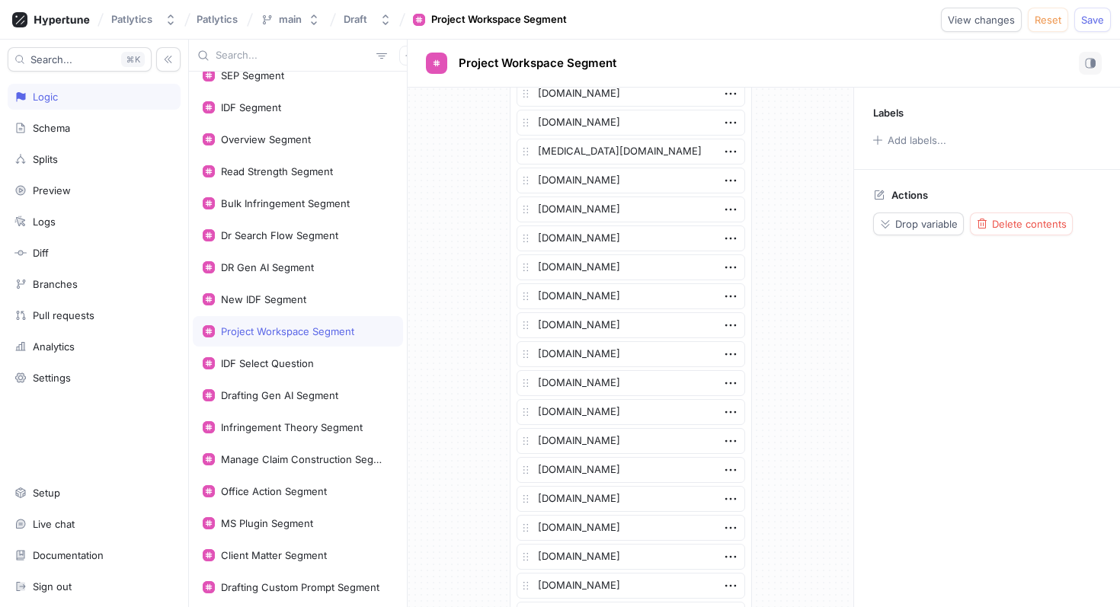
scroll to position [1892, 0]
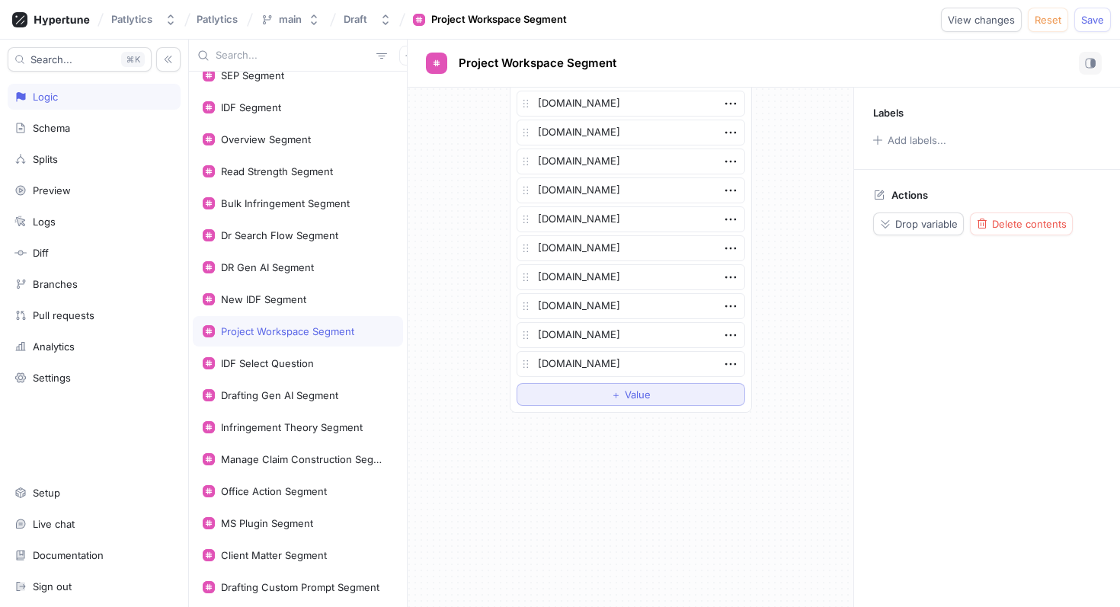
click at [526, 388] on button "＋ Value" at bounding box center [630, 394] width 229 height 23
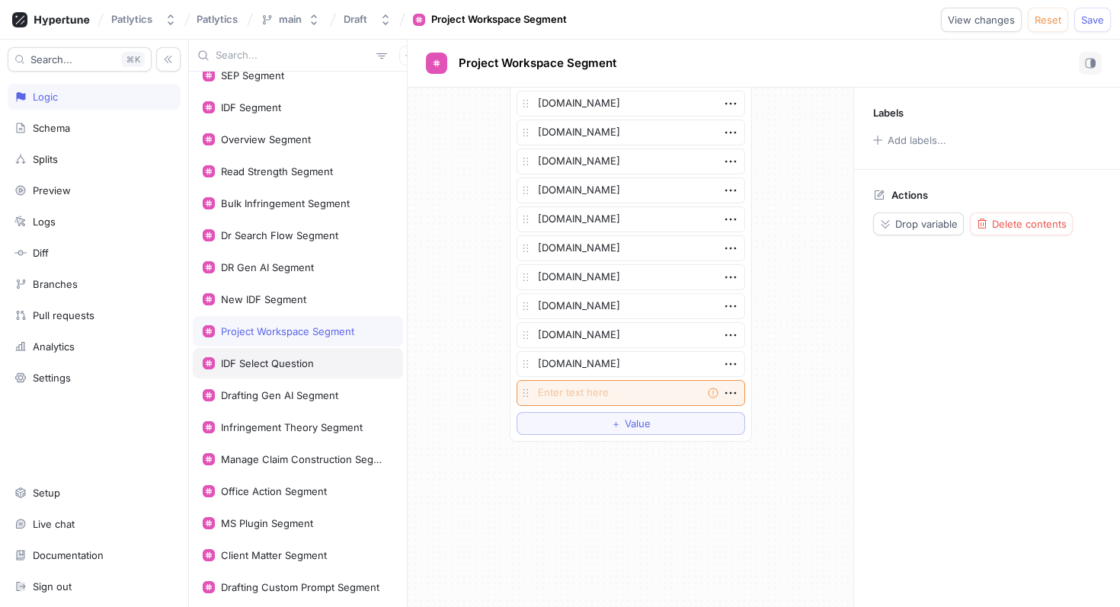
click at [353, 373] on div "IDF Select Question" at bounding box center [298, 363] width 210 height 30
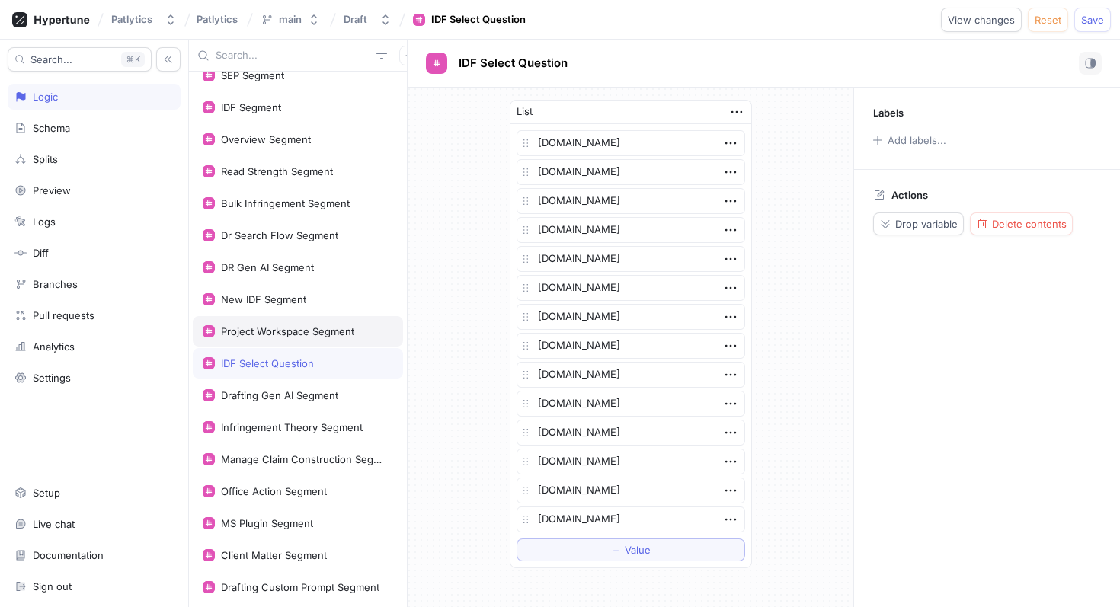
click at [353, 334] on div "Project Workspace Segment" at bounding box center [287, 331] width 133 height 12
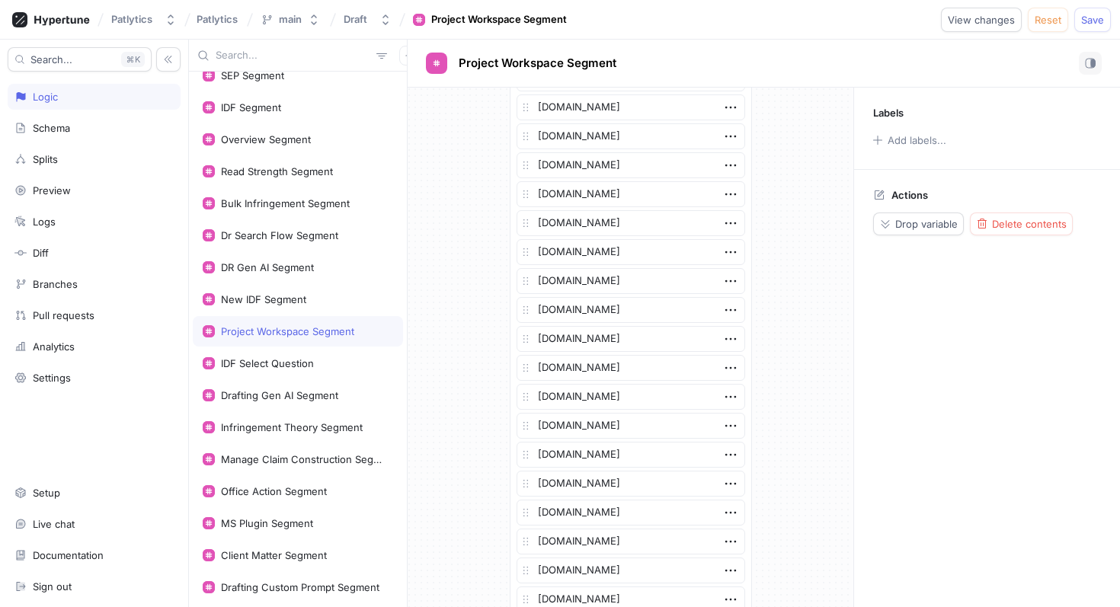
scroll to position [1921, 0]
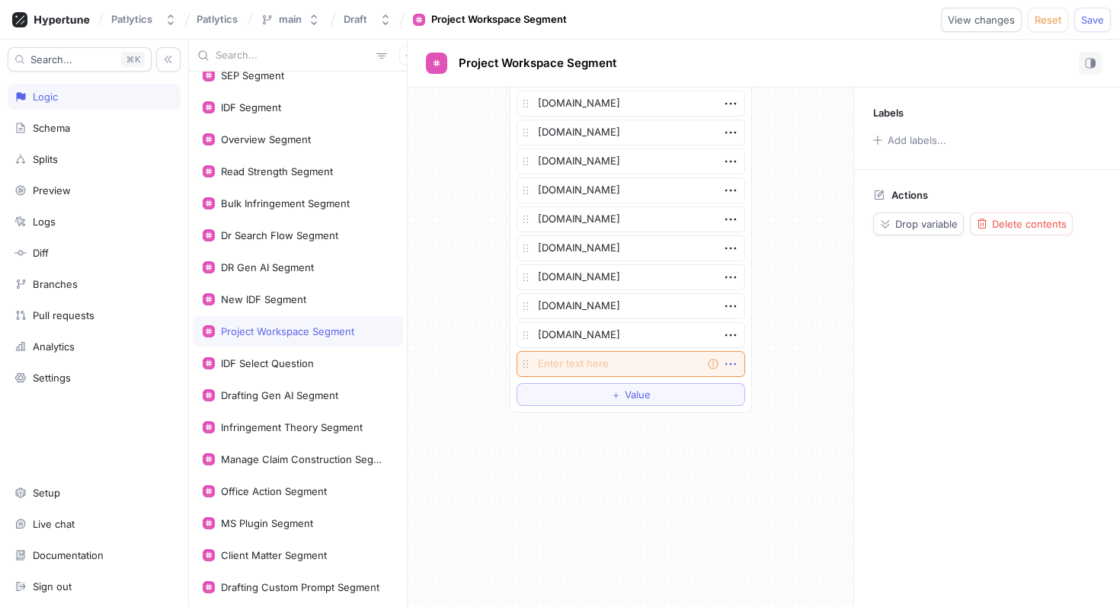
click at [738, 363] on icon "button" at bounding box center [730, 364] width 17 height 17
click at [740, 388] on div "Delete" at bounding box center [790, 392] width 129 height 26
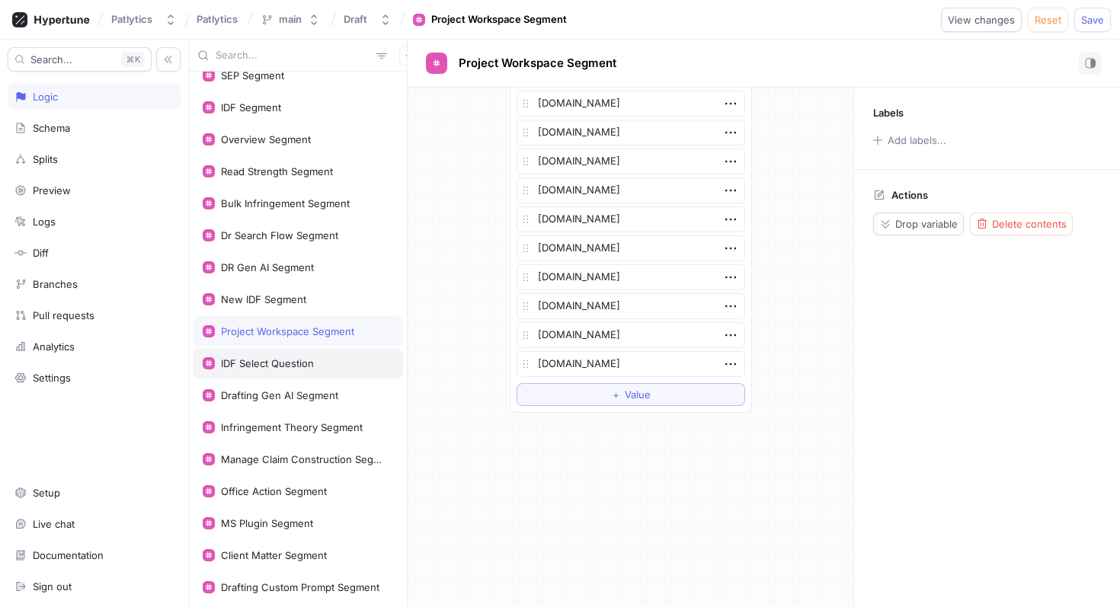
click at [347, 359] on div "IDF Select Question" at bounding box center [298, 363] width 190 height 12
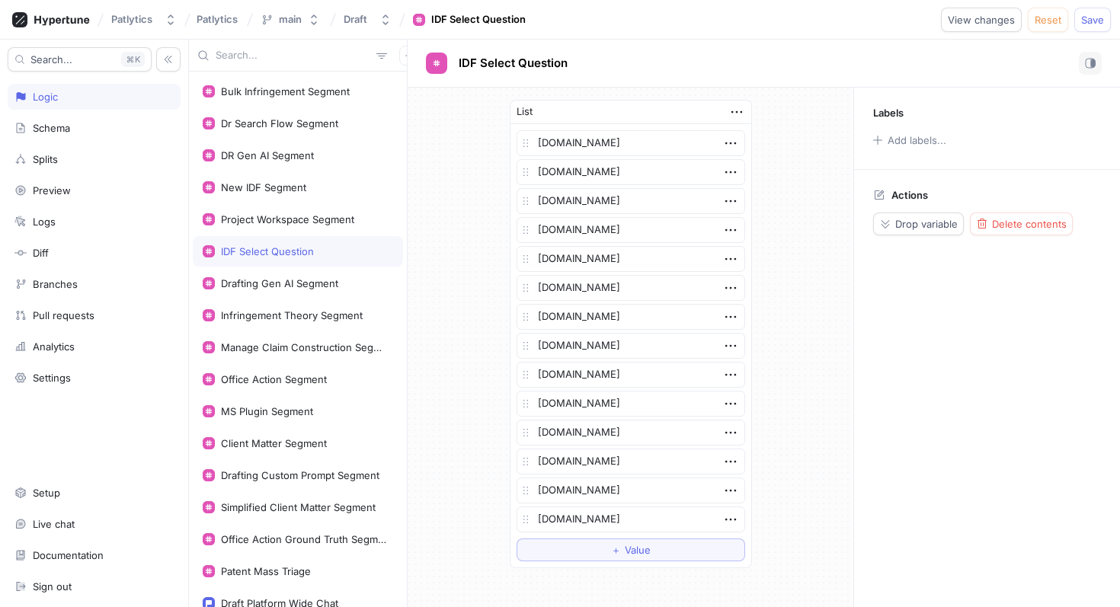
scroll to position [352, 0]
click at [357, 283] on div "Drafting Gen AI Segment" at bounding box center [298, 283] width 190 height 12
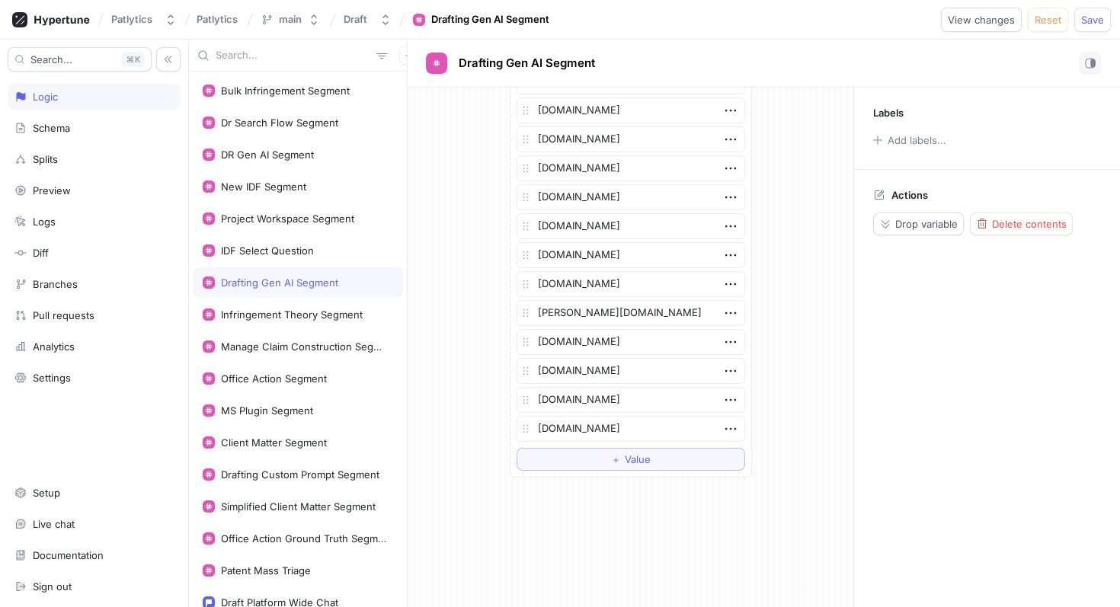
scroll to position [358, 0]
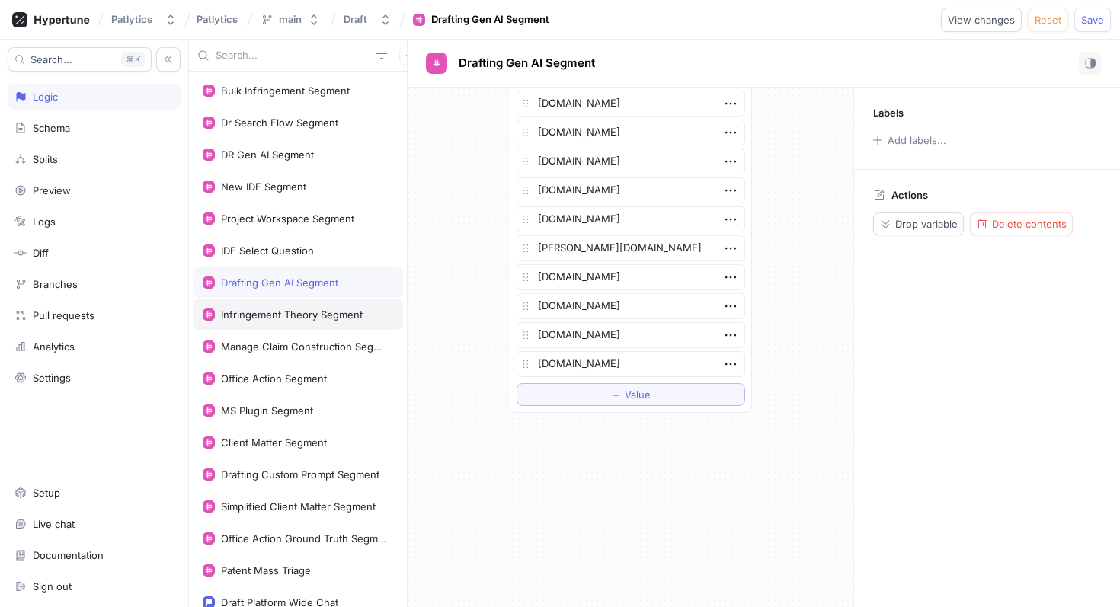
click at [346, 314] on div "Infringement Theory Segment" at bounding box center [292, 314] width 142 height 12
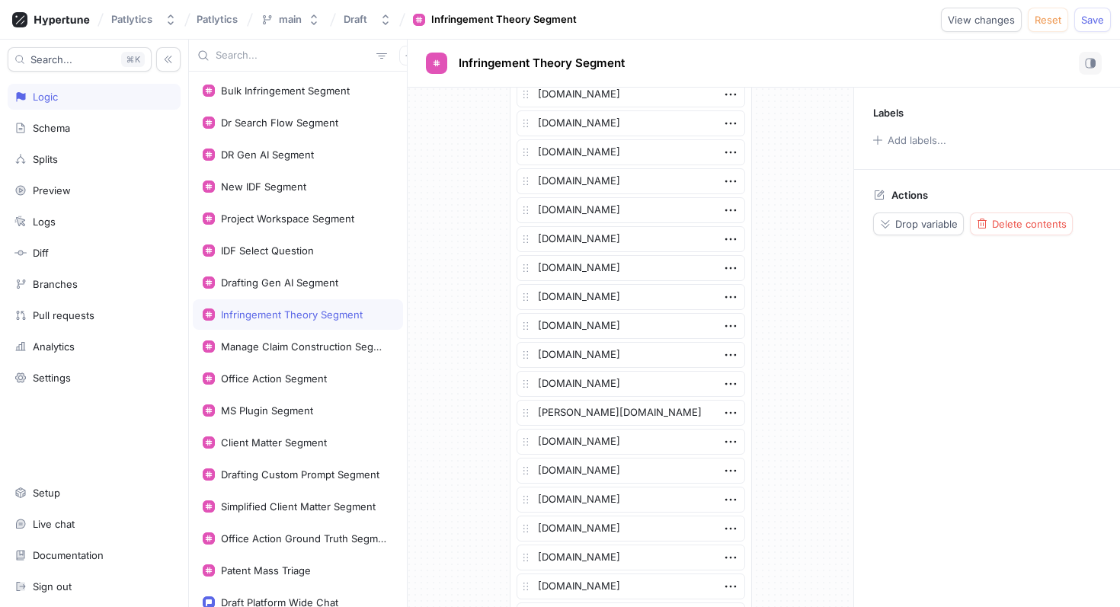
scroll to position [1140, 0]
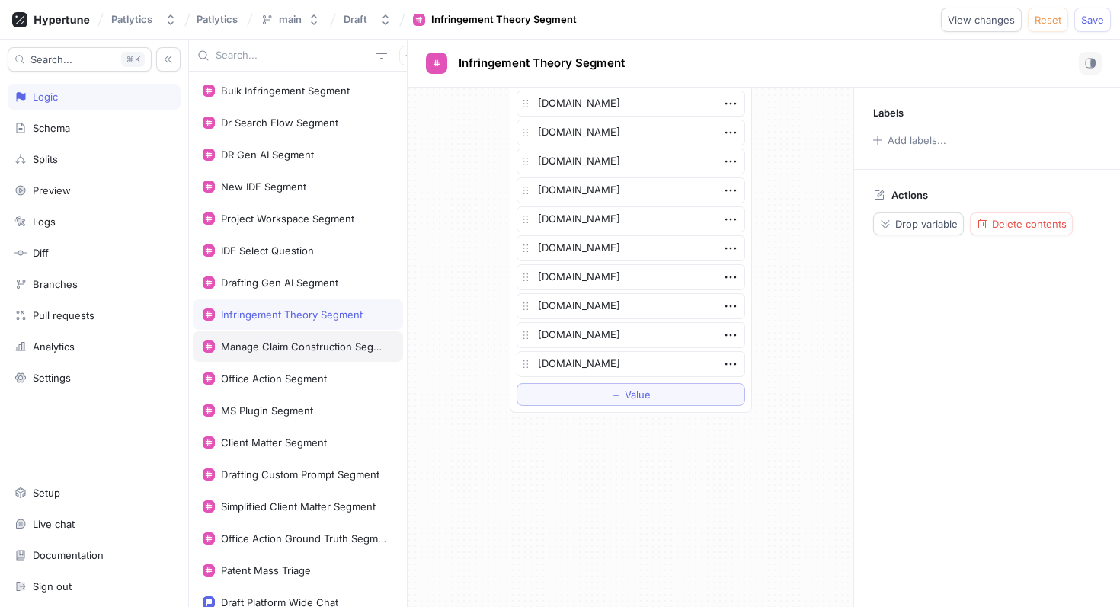
click at [356, 337] on div "Manage Claim Construction Segment" at bounding box center [298, 346] width 210 height 30
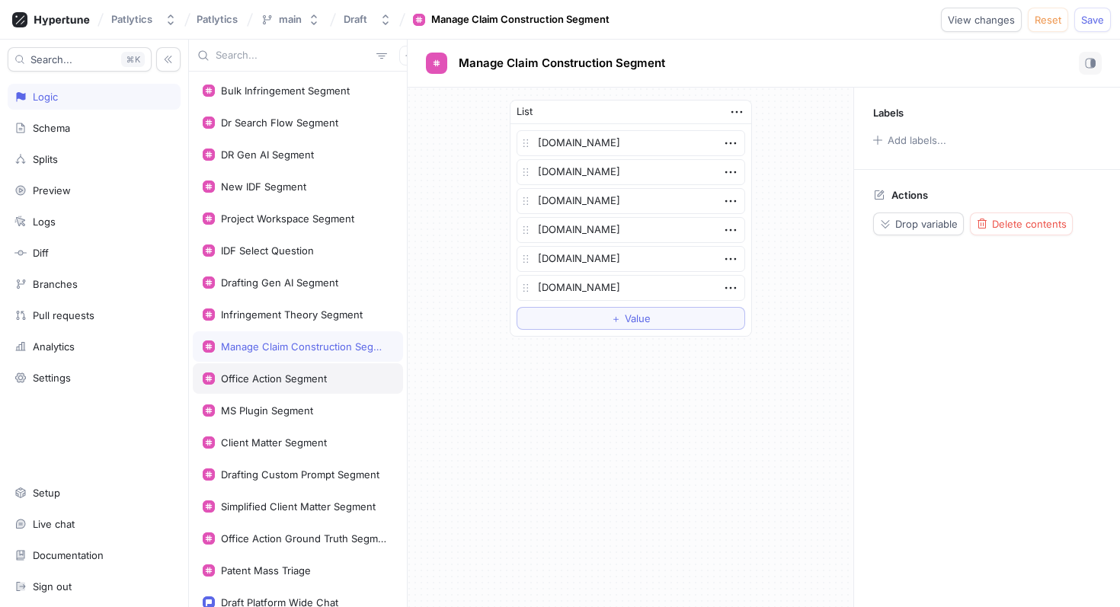
click at [337, 372] on div "Office Action Segment" at bounding box center [298, 378] width 210 height 30
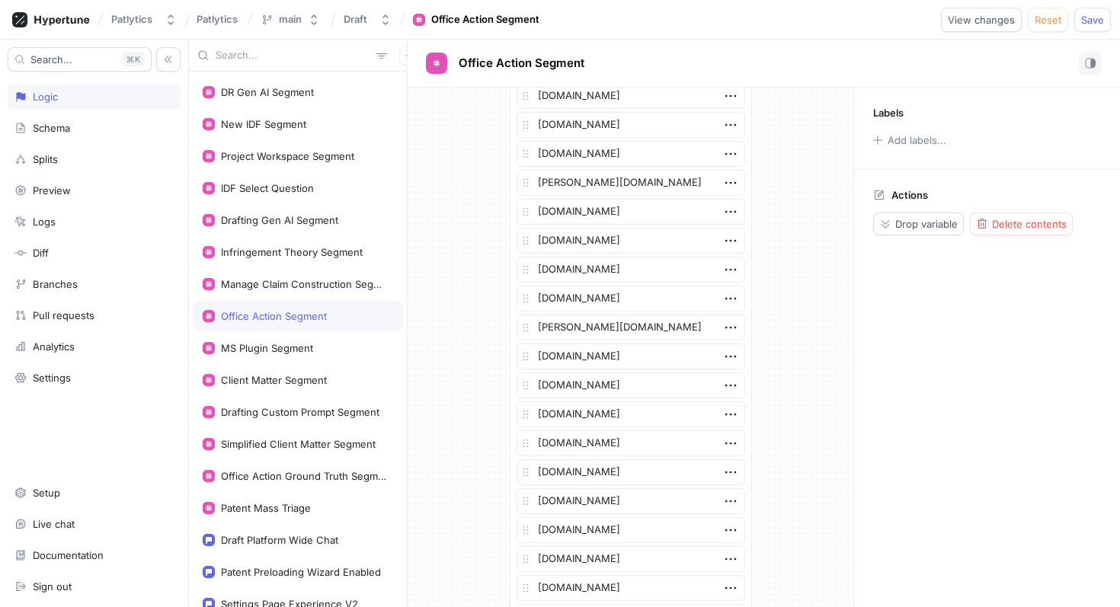
scroll to position [850, 0]
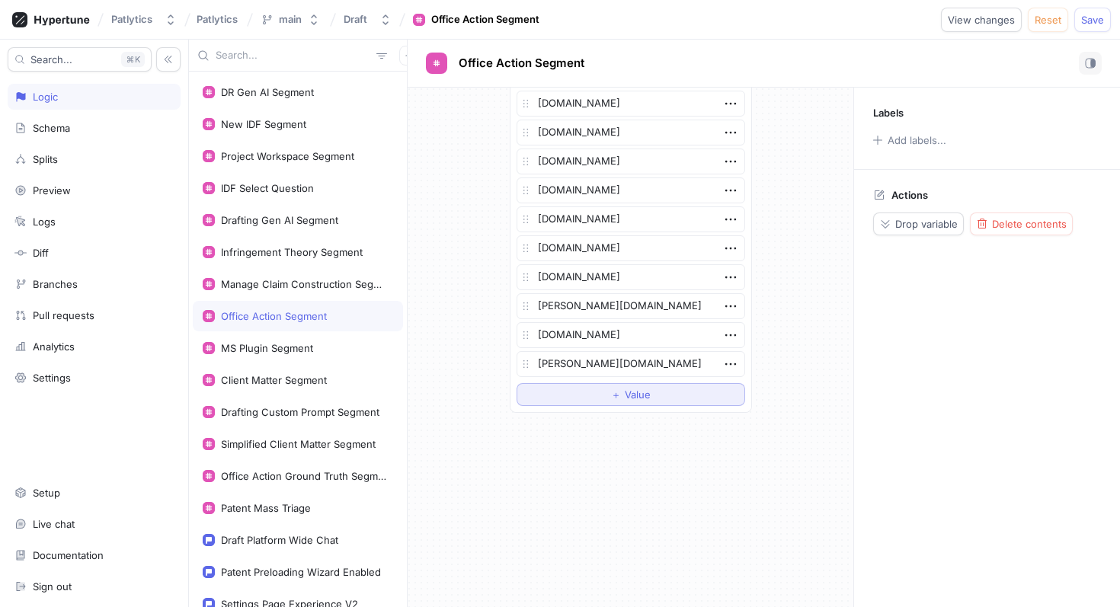
click at [568, 388] on button "＋ Value" at bounding box center [630, 394] width 229 height 23
type textarea "x"
type textarea "[DOMAIN_NAME]"
click at [369, 334] on div "MS Plugin Segment" at bounding box center [298, 348] width 210 height 30
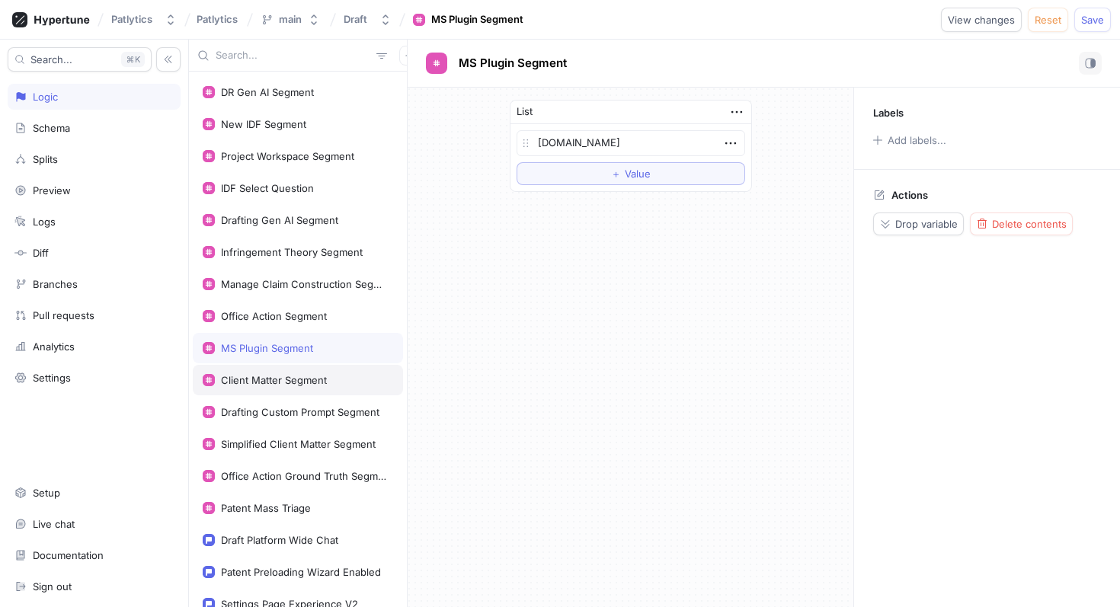
click at [345, 379] on div "Client Matter Segment" at bounding box center [298, 380] width 190 height 12
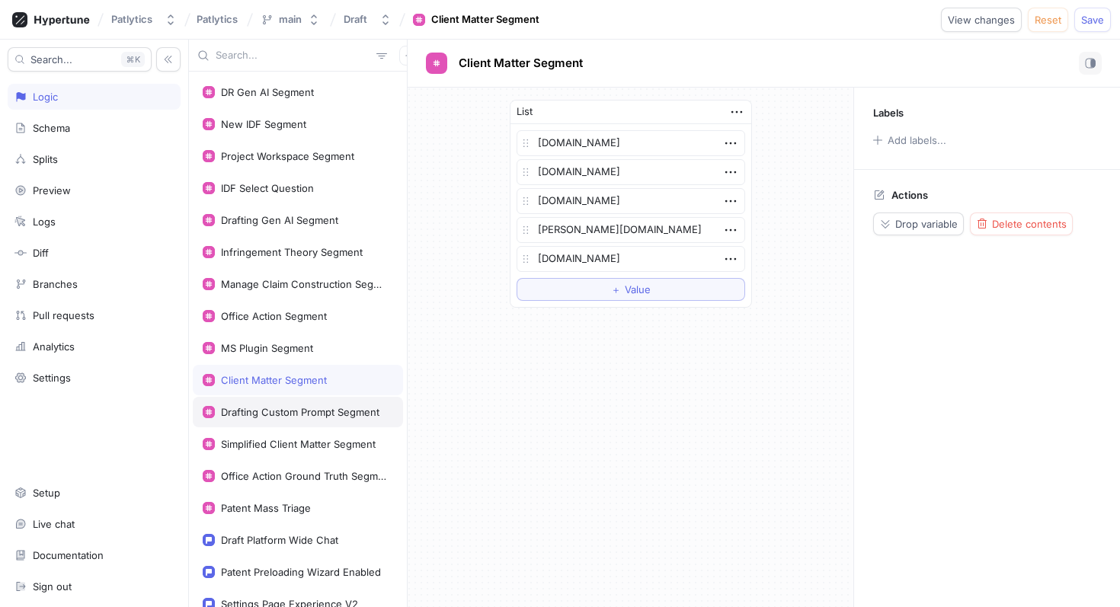
click at [349, 411] on div "Drafting Custom Prompt Segment" at bounding box center [300, 412] width 158 height 12
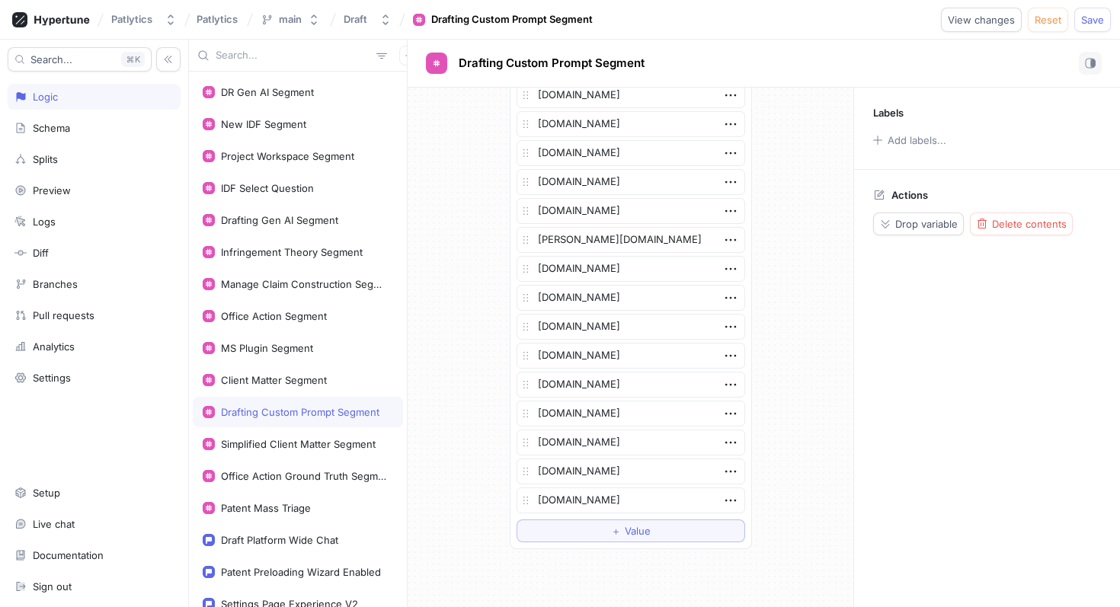
scroll to position [503, 0]
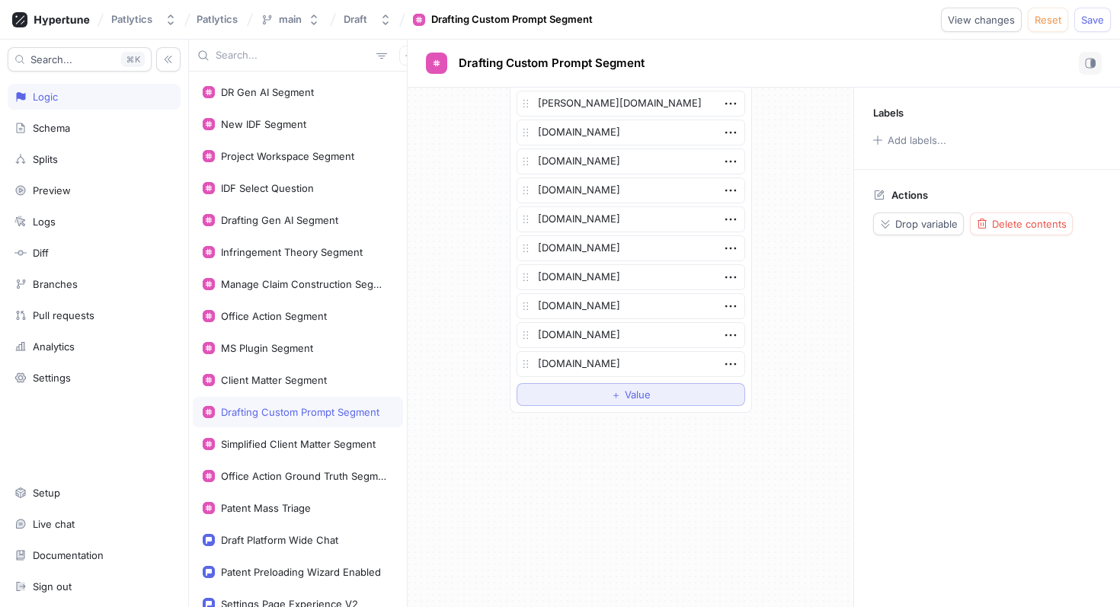
click at [558, 390] on button "＋ Value" at bounding box center [630, 394] width 229 height 23
type textarea "x"
type textarea "[DOMAIN_NAME]"
click at [367, 441] on div "Simplified Client Matter Segment" at bounding box center [298, 444] width 155 height 12
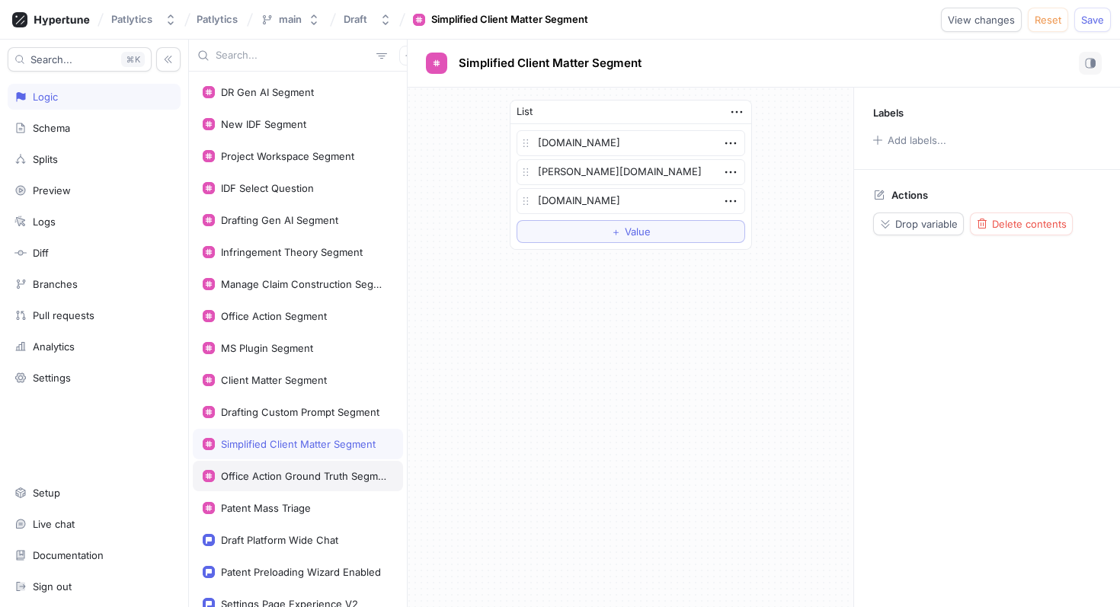
click at [347, 466] on div "Office Action Ground Truth Segment" at bounding box center [298, 476] width 210 height 30
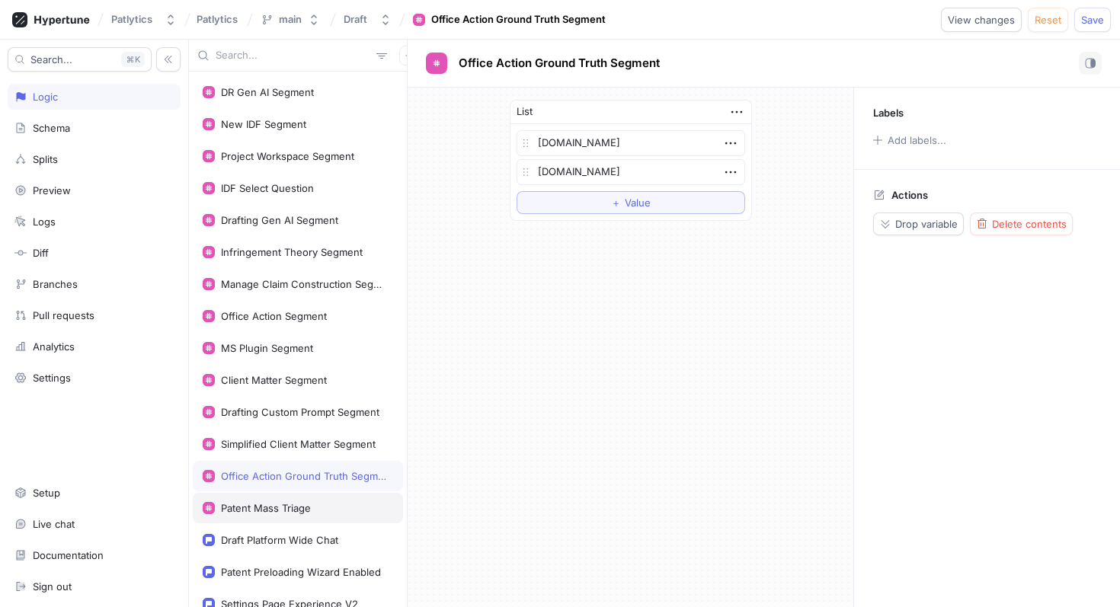
click at [337, 496] on div "Patent Mass Triage" at bounding box center [298, 508] width 210 height 30
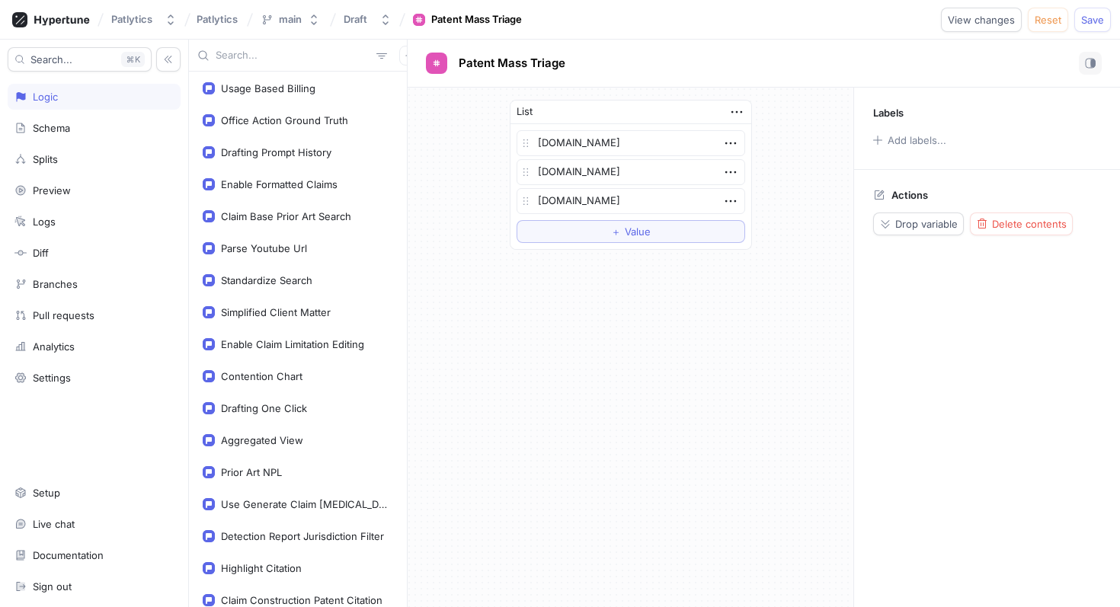
scroll to position [1000, 0]
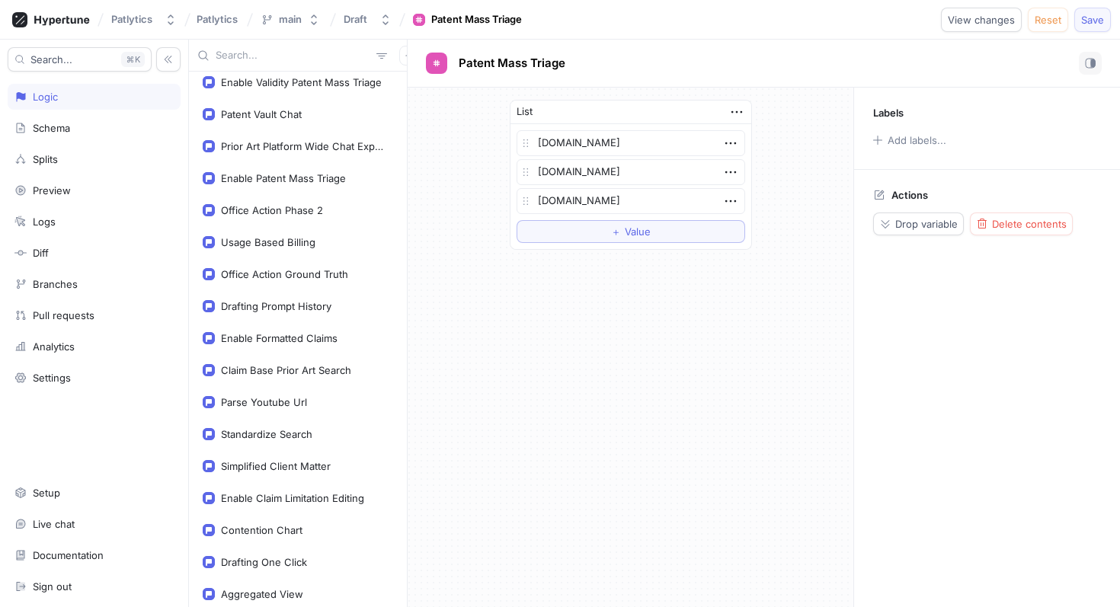
click at [1088, 23] on span "Save" at bounding box center [1092, 19] width 23 height 9
type textarea "x"
click at [310, 56] on input "text" at bounding box center [293, 55] width 155 height 15
paste input "[DOMAIN_NAME]"
type input "[DOMAIN_NAME]"
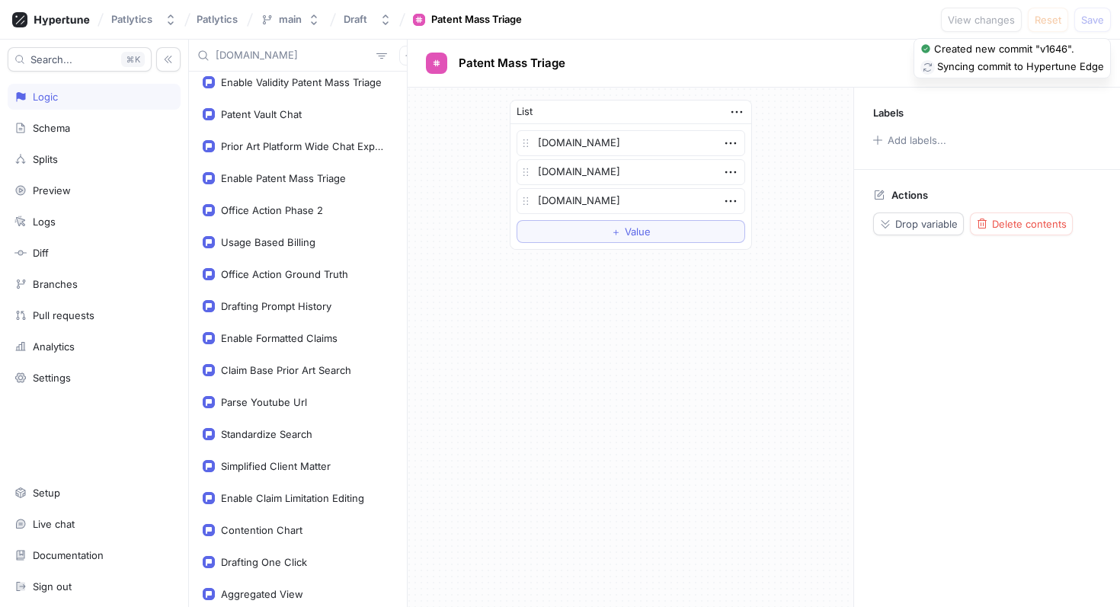
type textarea "x"
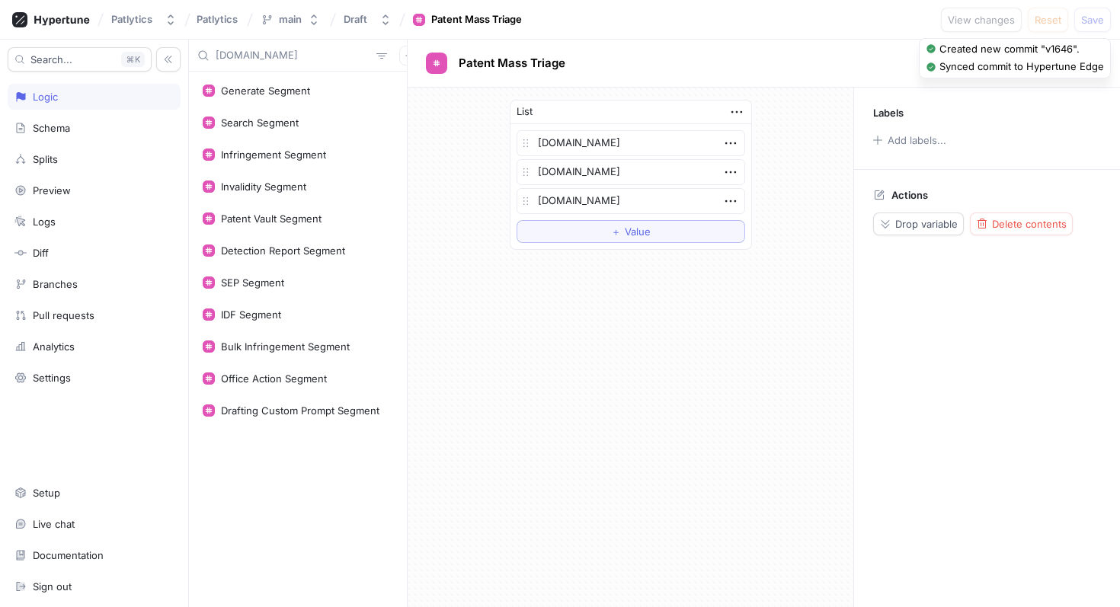
type input "[DOMAIN_NAME]"
